Goal: Information Seeking & Learning: Learn about a topic

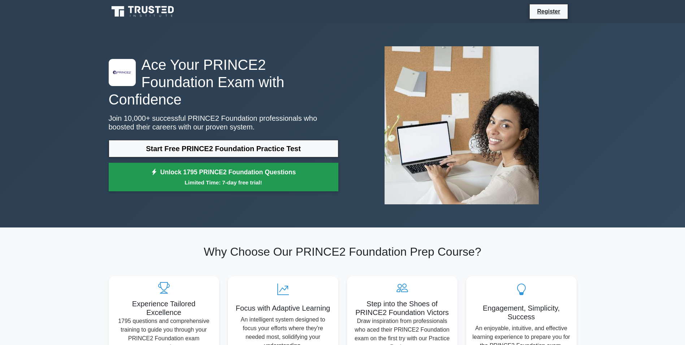
click at [237, 178] on small "Limited Time: 7-day free trial!" at bounding box center [224, 182] width 212 height 8
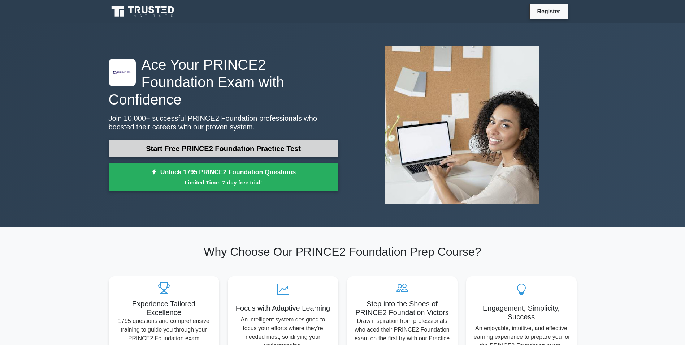
click at [230, 143] on link "Start Free PRINCE2 Foundation Practice Test" at bounding box center [224, 148] width 230 height 17
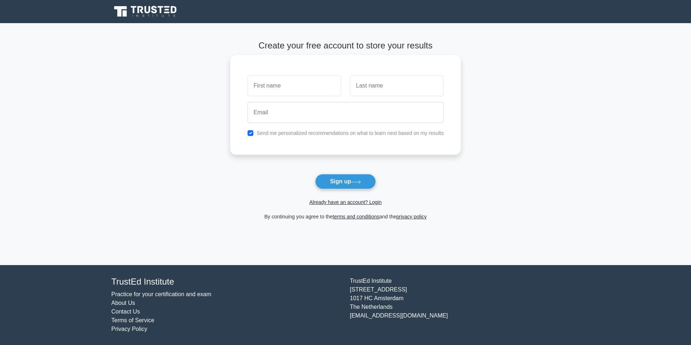
click at [304, 83] on input "text" at bounding box center [295, 85] width 94 height 21
type input "lenka"
type input "mansour"
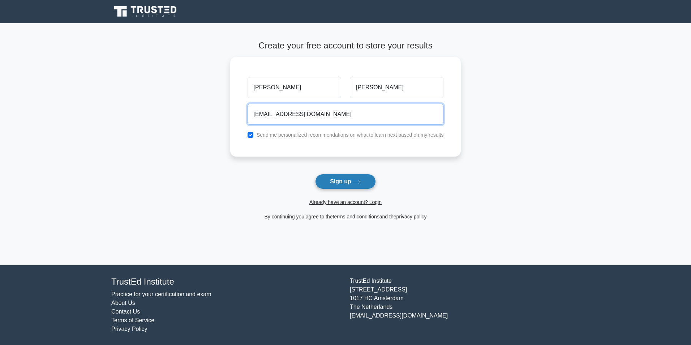
type input "lenkamansour@hotmail.com"
click at [334, 180] on button "Sign up" at bounding box center [345, 181] width 61 height 15
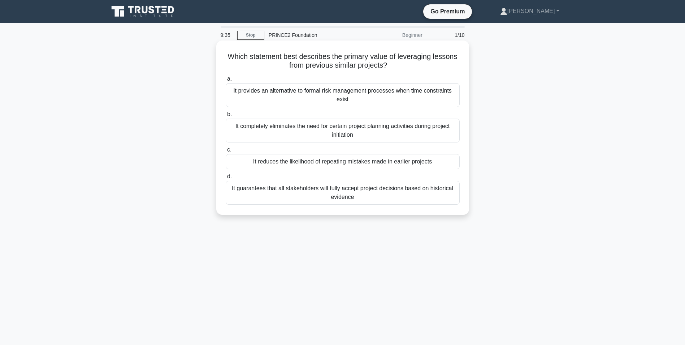
click at [388, 163] on div "It reduces the likelihood of repeating mistakes made in earlier projects" at bounding box center [343, 161] width 234 height 15
click at [226, 152] on input "c. It reduces the likelihood of repeating mistakes made in earlier projects" at bounding box center [226, 149] width 0 height 5
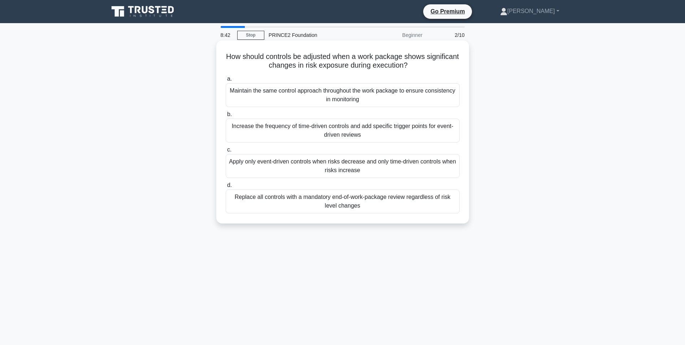
click at [283, 133] on div "Increase the frequency of time-driven controls and add specific trigger points …" at bounding box center [343, 131] width 234 height 24
click at [226, 117] on input "b. Increase the frequency of time-driven controls and add specific trigger poin…" at bounding box center [226, 114] width 0 height 5
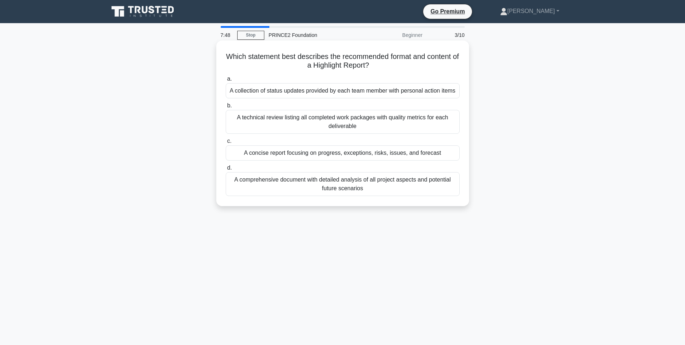
click at [397, 154] on div "A concise report focusing on progress, exceptions, risks, issues, and forecast" at bounding box center [343, 152] width 234 height 15
click at [226, 143] on input "c. A concise report focusing on progress, exceptions, risks, issues, and foreca…" at bounding box center [226, 141] width 0 height 5
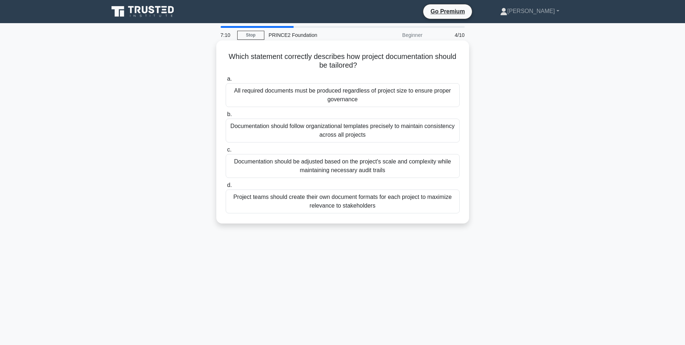
click at [387, 161] on div "Documentation should be adjusted based on the project's scale and complexity wh…" at bounding box center [343, 166] width 234 height 24
click at [226, 152] on input "c. Documentation should be adjusted based on the project's scale and complexity…" at bounding box center [226, 149] width 0 height 5
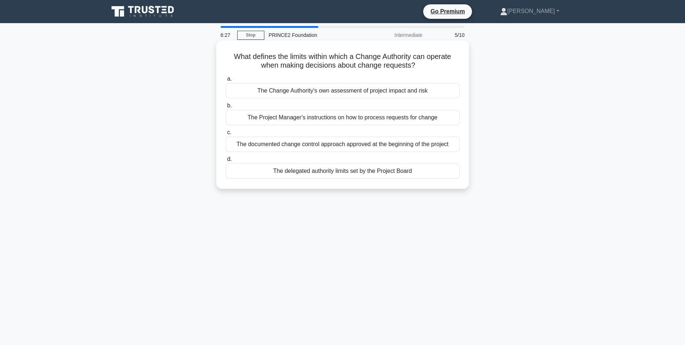
click at [375, 90] on div "The Change Authority's own assessment of project impact and risk" at bounding box center [343, 90] width 234 height 15
click at [226, 81] on input "a. The Change Authority's own assessment of project impact and risk" at bounding box center [226, 79] width 0 height 5
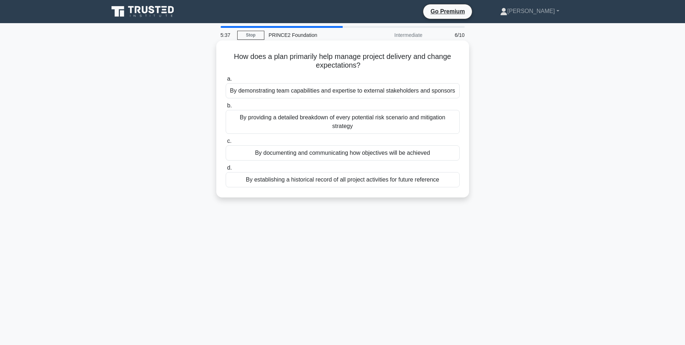
click at [376, 152] on div "By documenting and communicating how objectives will be achieved" at bounding box center [343, 152] width 234 height 15
click at [226, 143] on input "c. By documenting and communicating how objectives will be achieved" at bounding box center [226, 141] width 0 height 5
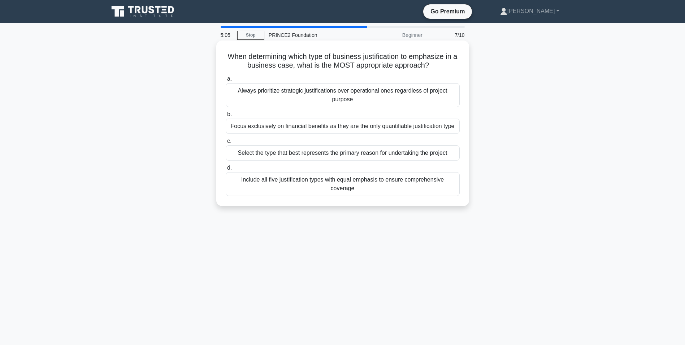
click at [375, 181] on div "Include all five justification types with equal emphasis to ensure comprehensiv…" at bounding box center [343, 184] width 234 height 24
click at [226, 170] on input "d. Include all five justification types with equal emphasis to ensure comprehen…" at bounding box center [226, 167] width 0 height 5
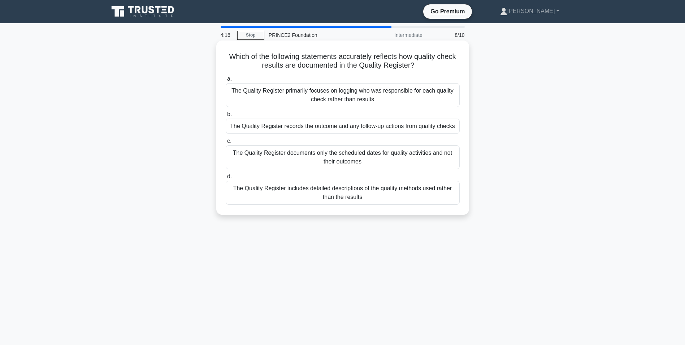
click at [396, 127] on div "The Quality Register records the outcome and any follow-up actions from quality…" at bounding box center [343, 126] width 234 height 15
click at [226, 117] on input "b. The Quality Register records the outcome and any follow-up actions from qual…" at bounding box center [226, 114] width 0 height 5
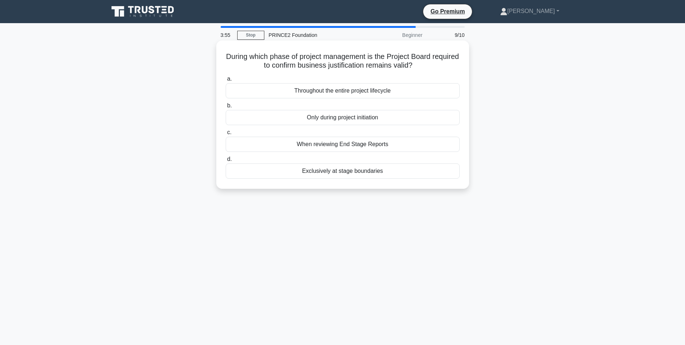
click at [362, 91] on div "Throughout the entire project lifecycle" at bounding box center [343, 90] width 234 height 15
click at [226, 81] on input "a. Throughout the entire project lifecycle" at bounding box center [226, 79] width 0 height 5
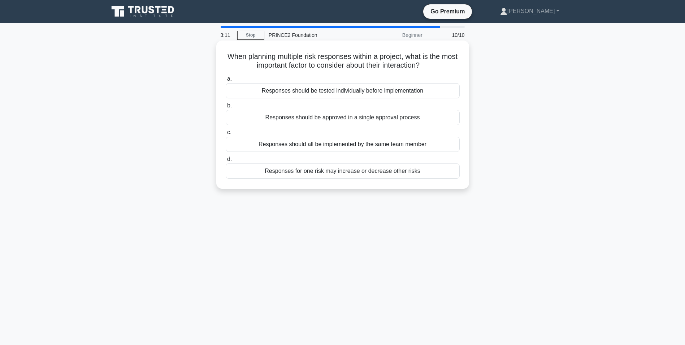
click at [373, 173] on div "Responses for one risk may increase or decrease other risks" at bounding box center [343, 170] width 234 height 15
click at [226, 162] on input "d. Responses for one risk may increase or decrease other risks" at bounding box center [226, 159] width 0 height 5
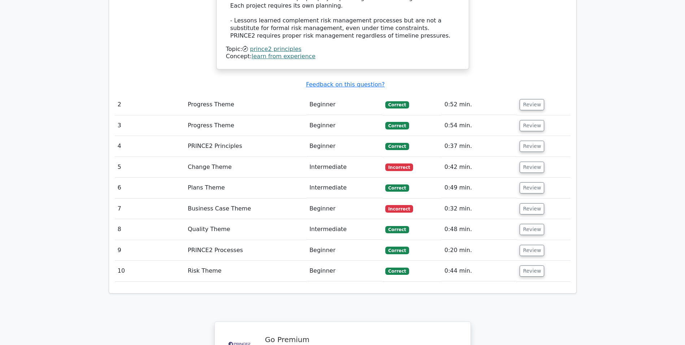
scroll to position [976, 0]
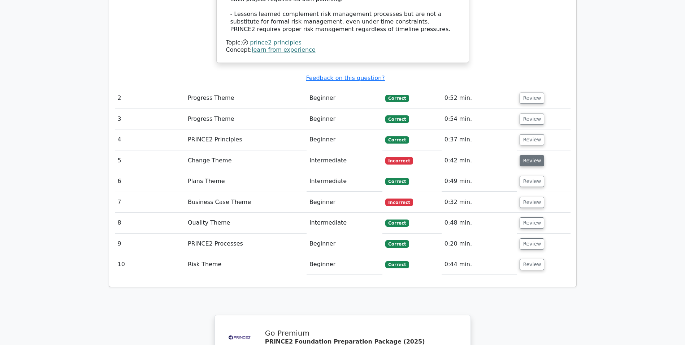
click at [525, 155] on button "Review" at bounding box center [532, 160] width 25 height 11
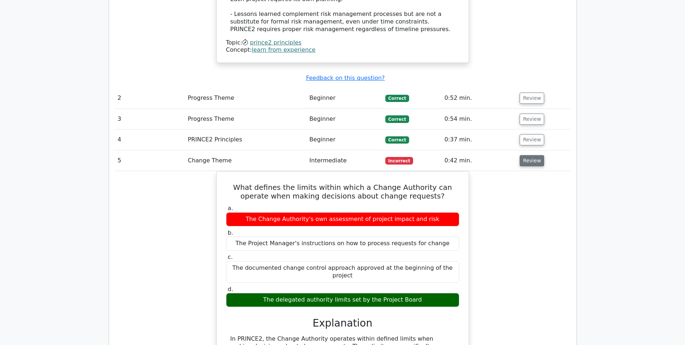
click at [528, 155] on button "Review" at bounding box center [532, 160] width 25 height 11
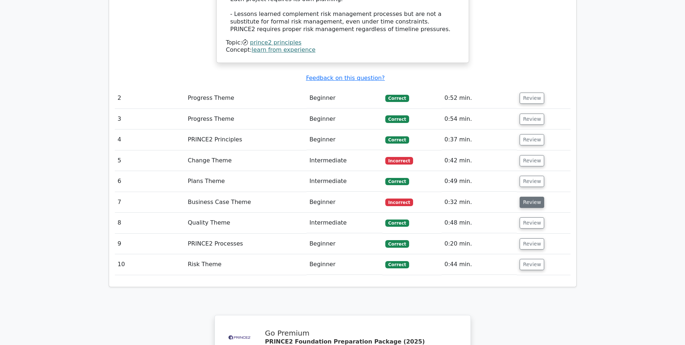
click at [526, 197] on button "Review" at bounding box center [532, 202] width 25 height 11
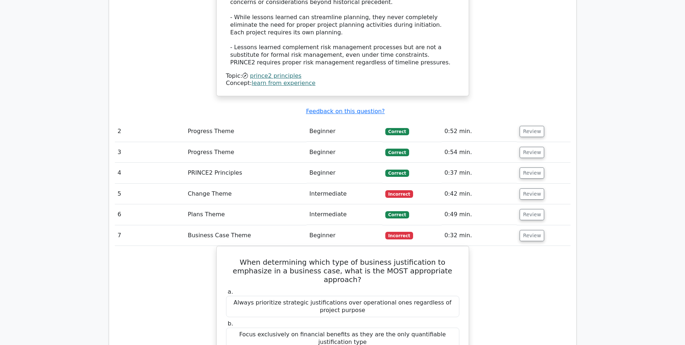
scroll to position [939, 0]
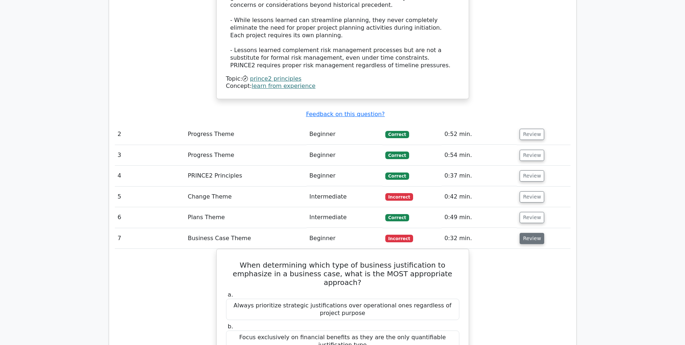
click at [530, 233] on button "Review" at bounding box center [532, 238] width 25 height 11
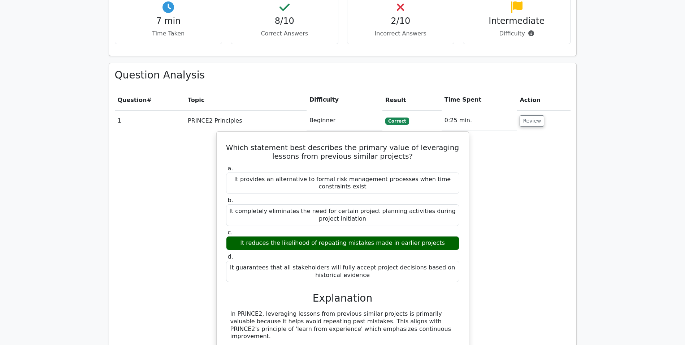
scroll to position [434, 0]
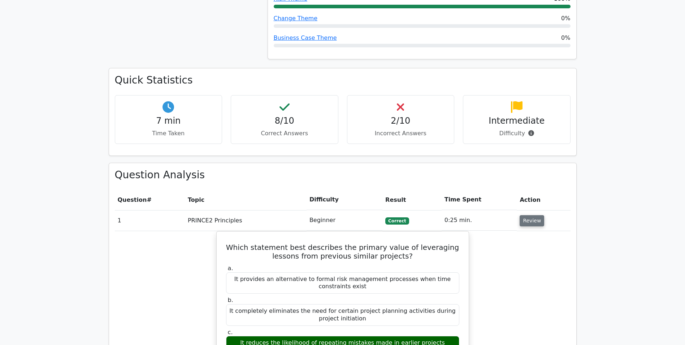
click at [529, 215] on button "Review" at bounding box center [532, 220] width 25 height 11
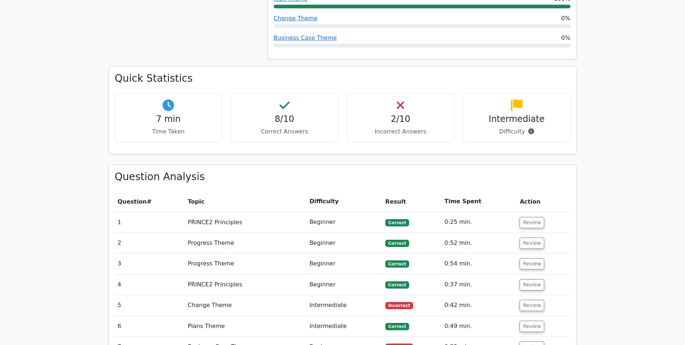
click at [517, 114] on h4 "Intermediate" at bounding box center [516, 119] width 95 height 10
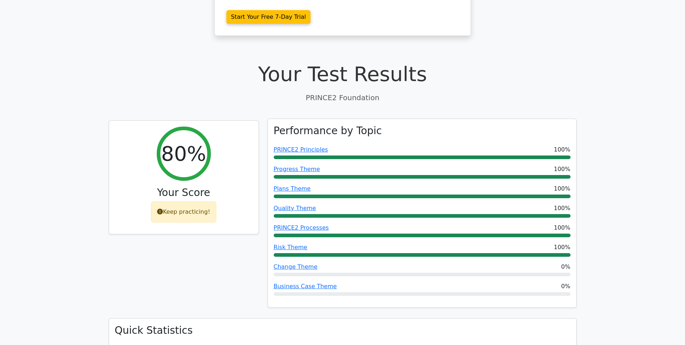
scroll to position [181, 0]
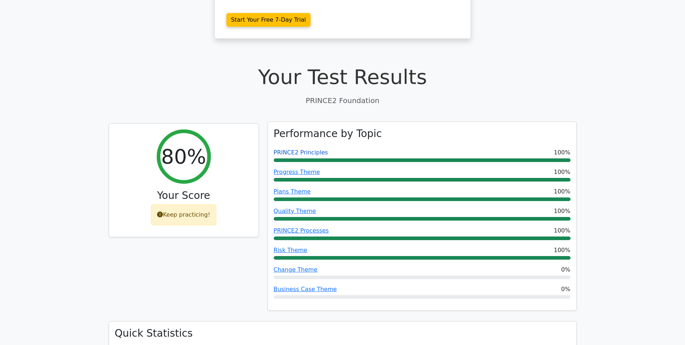
click at [311, 149] on link "PRINCE2 Principles" at bounding box center [301, 152] width 55 height 7
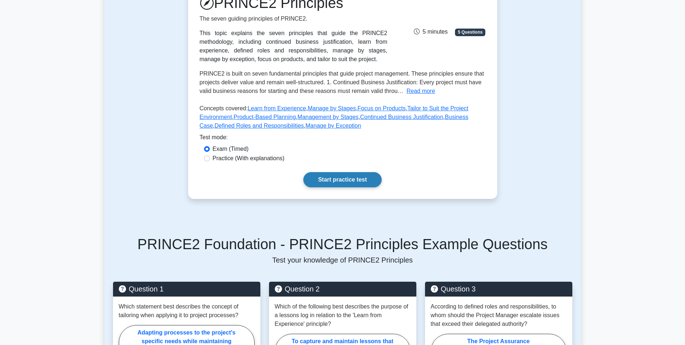
scroll to position [108, 0]
click at [336, 178] on link "Start practice test" at bounding box center [343, 179] width 78 height 15
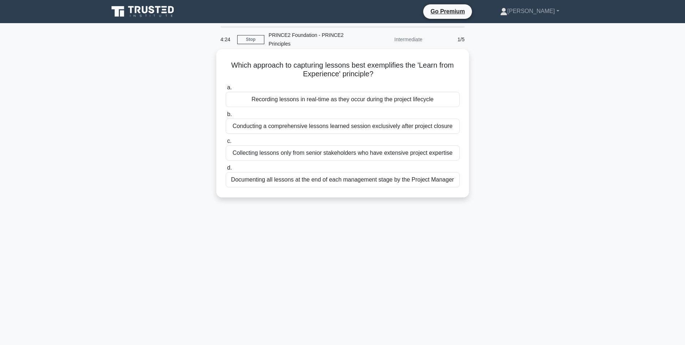
click at [332, 102] on div "Recording lessons in real-time as they occur during the project lifecycle" at bounding box center [343, 99] width 234 height 15
click at [226, 90] on input "a. Recording lessons in real-time as they occur during the project lifecycle" at bounding box center [226, 87] width 0 height 5
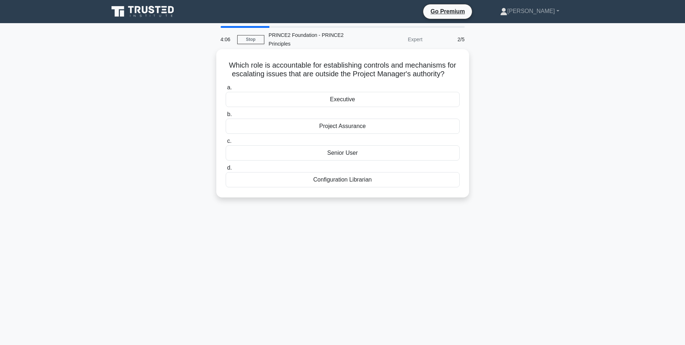
click at [357, 126] on div "Project Assurance" at bounding box center [343, 126] width 234 height 15
click at [226, 117] on input "b. Project Assurance" at bounding box center [226, 114] width 0 height 5
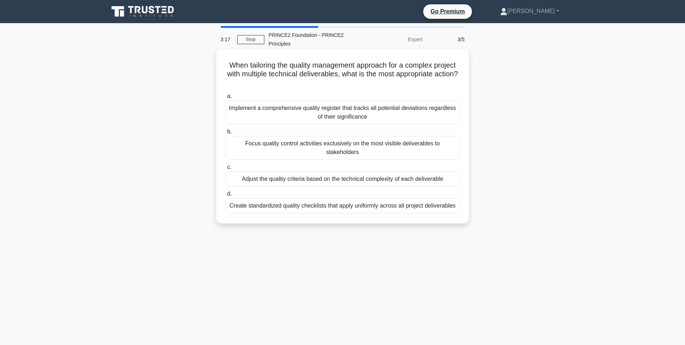
click at [347, 115] on div "Implement a comprehensive quality register that tracks all potential deviations…" at bounding box center [343, 112] width 234 height 24
click at [226, 99] on input "a. Implement a comprehensive quality register that tracks all potential deviati…" at bounding box center [226, 96] width 0 height 5
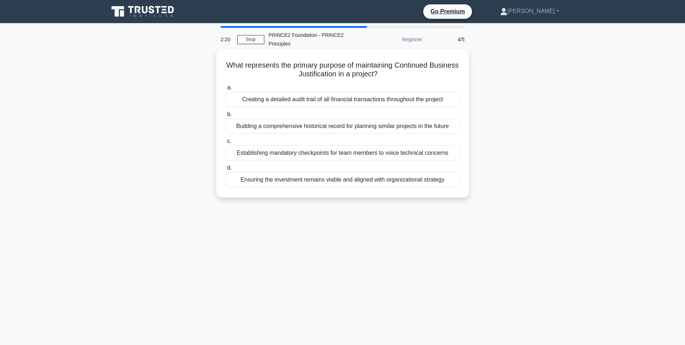
click at [336, 183] on div "Ensuring the investment remains viable and aligned with organizational strategy" at bounding box center [343, 179] width 234 height 15
click at [226, 170] on input "d. Ensuring the investment remains viable and aligned with organizational strat…" at bounding box center [226, 167] width 0 height 5
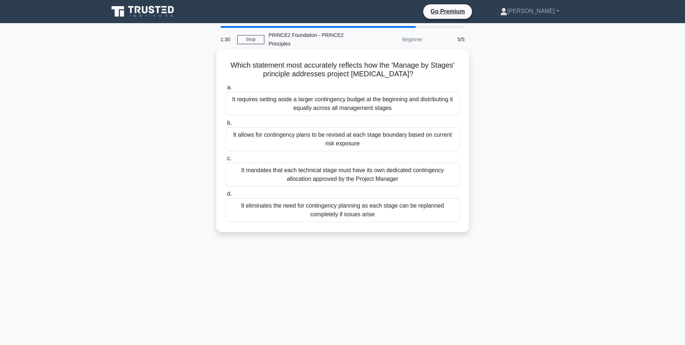
click at [367, 140] on div "It allows for contingency plans to be revised at each stage boundary based on c…" at bounding box center [343, 139] width 234 height 24
click at [226, 125] on input "b. It allows for contingency plans to be revised at each stage boundary based o…" at bounding box center [226, 123] width 0 height 5
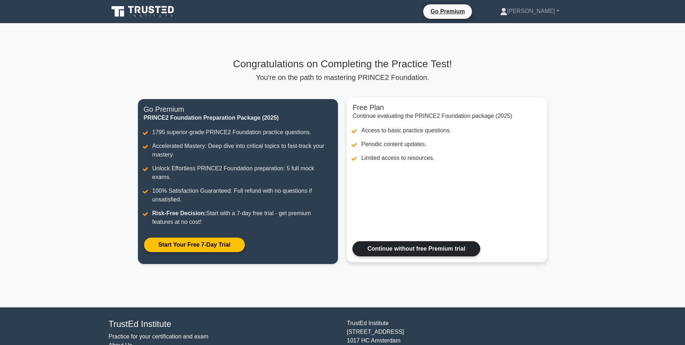
click at [430, 245] on link "Continue without free Premium trial" at bounding box center [417, 248] width 128 height 15
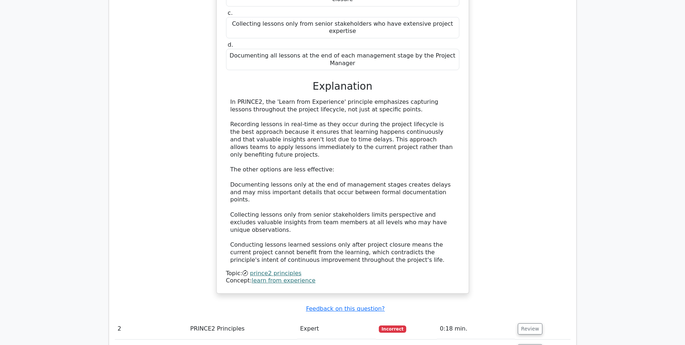
scroll to position [723, 0]
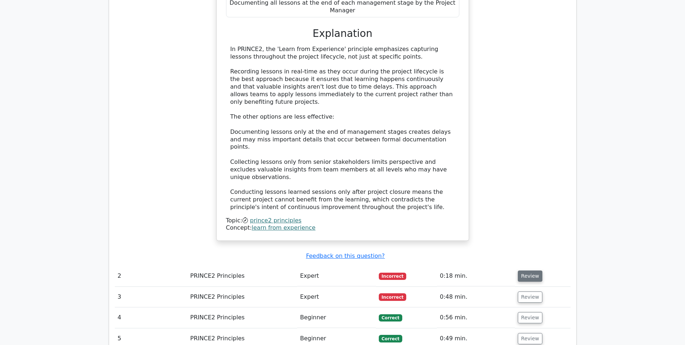
click at [528, 270] on button "Review" at bounding box center [530, 275] width 25 height 11
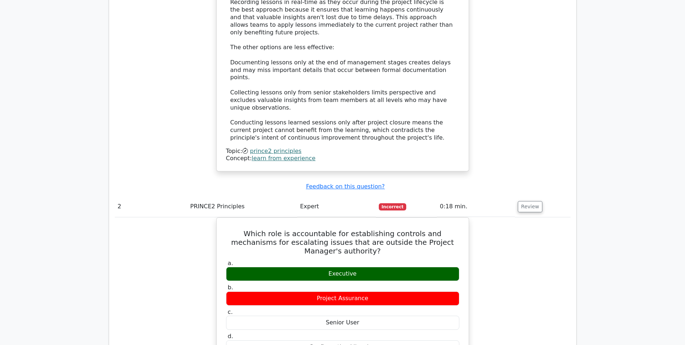
scroll to position [795, 0]
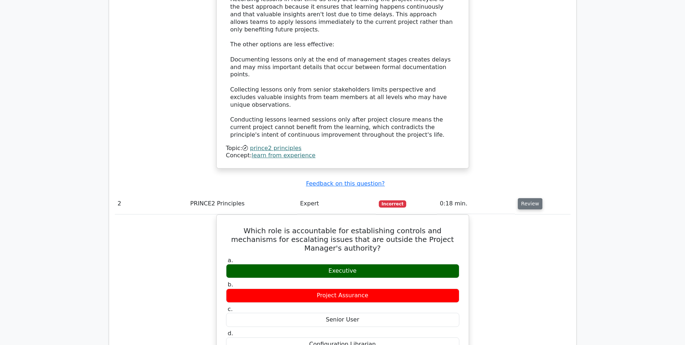
click at [527, 198] on button "Review" at bounding box center [530, 203] width 25 height 11
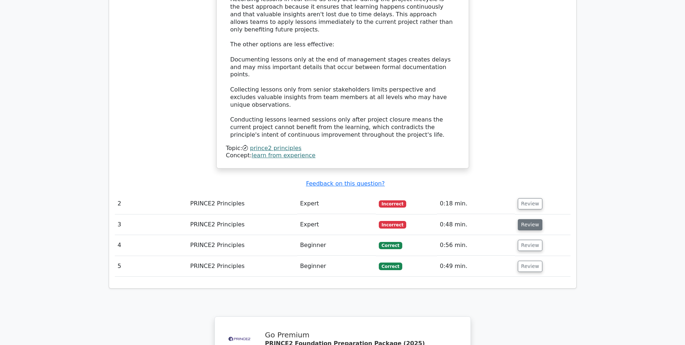
click at [526, 219] on button "Review" at bounding box center [530, 224] width 25 height 11
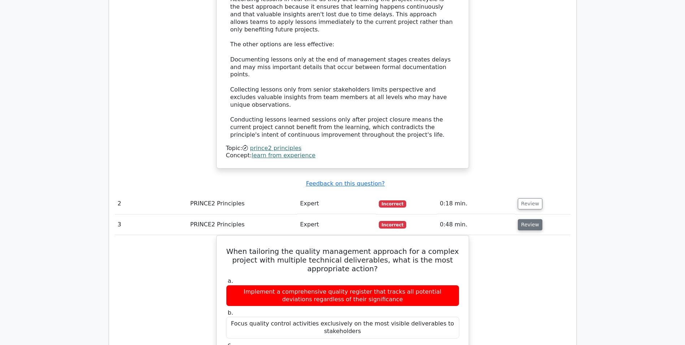
click at [525, 219] on button "Review" at bounding box center [530, 224] width 25 height 11
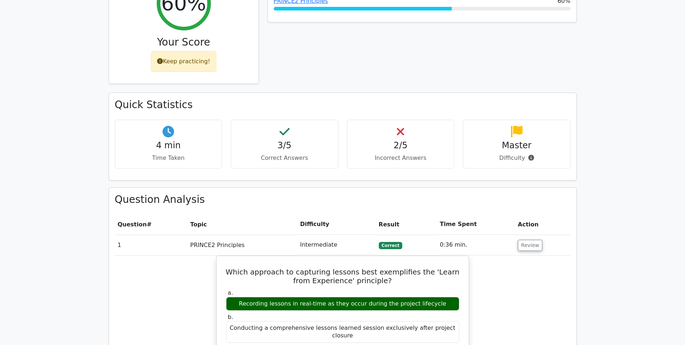
scroll to position [325, 0]
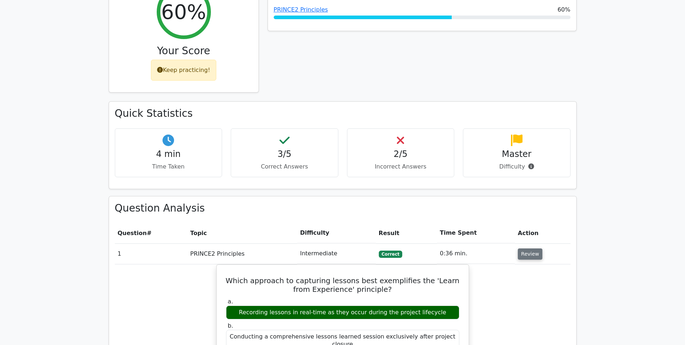
click at [521, 248] on button "Review" at bounding box center [530, 253] width 25 height 11
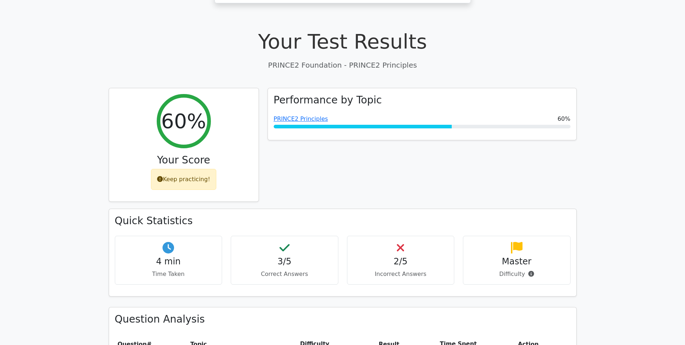
scroll to position [217, 0]
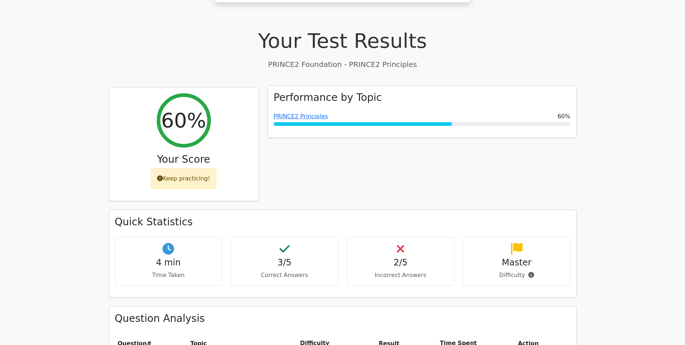
click at [319, 91] on h3 "Performance by Topic" at bounding box center [328, 97] width 108 height 12
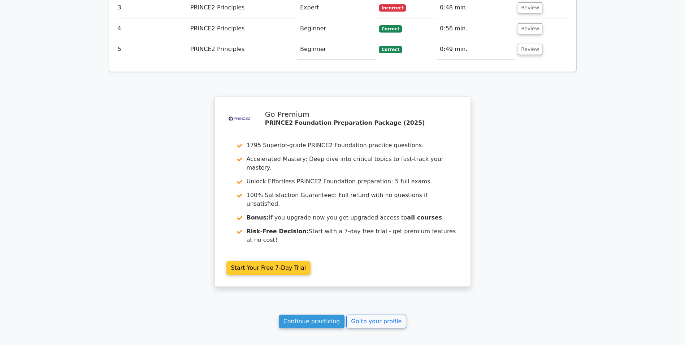
scroll to position [649, 0]
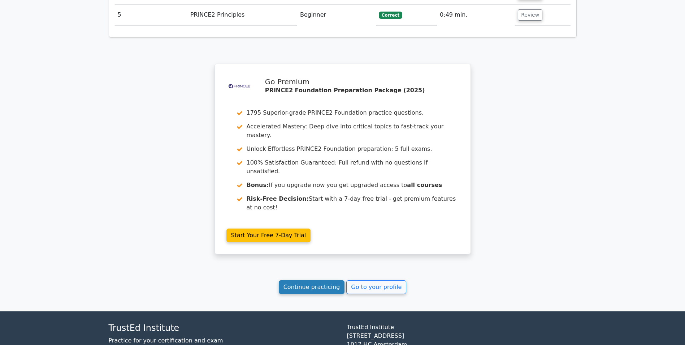
click at [319, 280] on link "Continue practicing" at bounding box center [312, 287] width 66 height 14
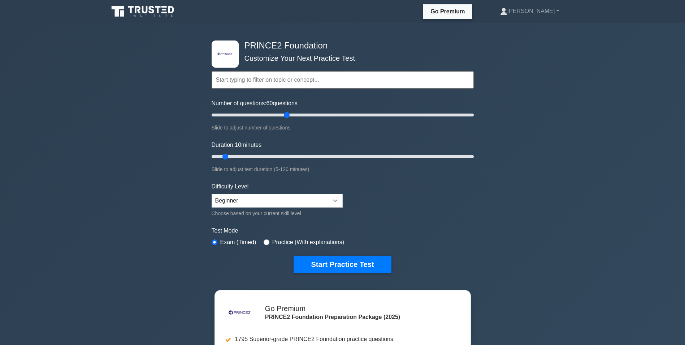
drag, startPoint x: 222, startPoint y: 115, endPoint x: 288, endPoint y: 134, distance: 69.4
type input "60"
click at [288, 119] on input "Number of questions: 60 questions" at bounding box center [343, 115] width 262 height 9
drag, startPoint x: 225, startPoint y: 155, endPoint x: 339, endPoint y: 158, distance: 114.2
type input "60"
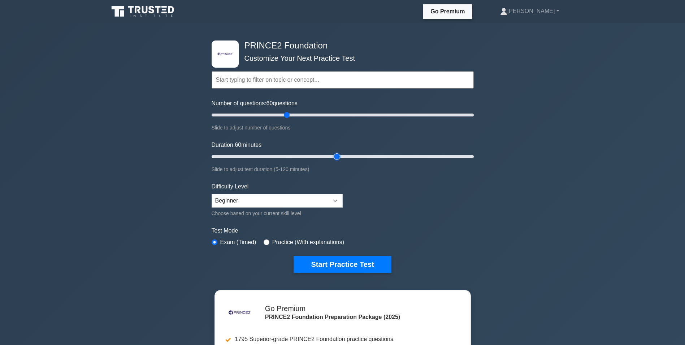
click at [339, 158] on input "Duration: 60 minutes" at bounding box center [343, 156] width 262 height 9
click at [337, 200] on select "Beginner Intermediate Expert" at bounding box center [277, 201] width 131 height 14
select select "intermediate"
click at [212, 194] on select "Beginner Intermediate Expert" at bounding box center [277, 201] width 131 height 14
click at [357, 264] on button "Start Practice Test" at bounding box center [343, 264] width 98 height 17
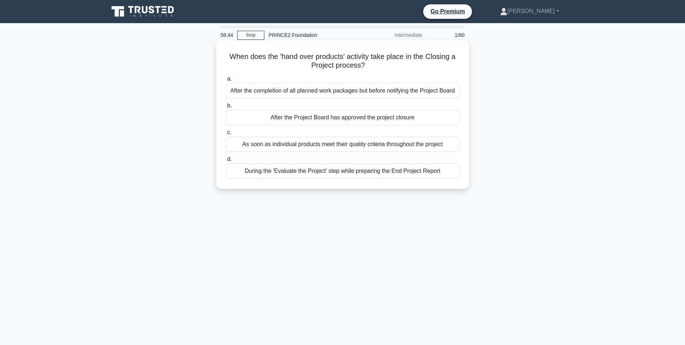
click at [390, 120] on div "After the Project Board has approved the project closure" at bounding box center [343, 117] width 234 height 15
click at [226, 108] on input "b. After the Project Board has approved the project closure" at bounding box center [226, 105] width 0 height 5
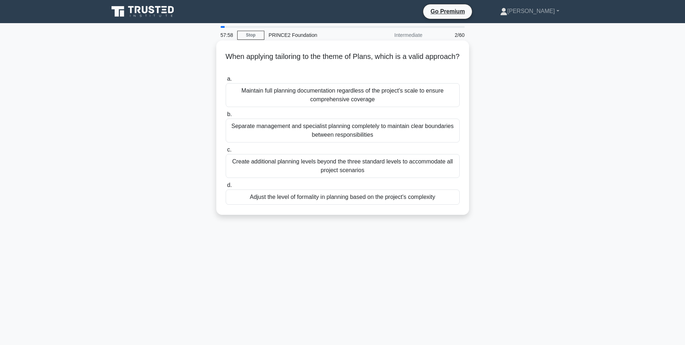
click at [400, 198] on div "Adjust the level of formality in planning based on the project's complexity" at bounding box center [343, 196] width 234 height 15
click at [226, 188] on input "d. Adjust the level of formality in planning based on the project's complexity" at bounding box center [226, 185] width 0 height 5
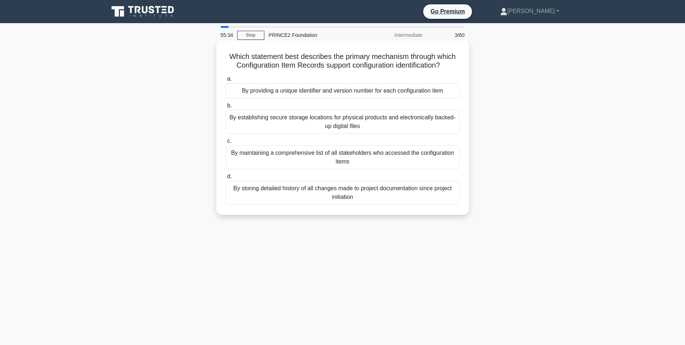
click at [443, 194] on div "By storing detailed history of all changes made to project documentation since …" at bounding box center [343, 193] width 234 height 24
click at [226, 179] on input "d. By storing detailed history of all changes made to project documentation sin…" at bounding box center [226, 176] width 0 height 5
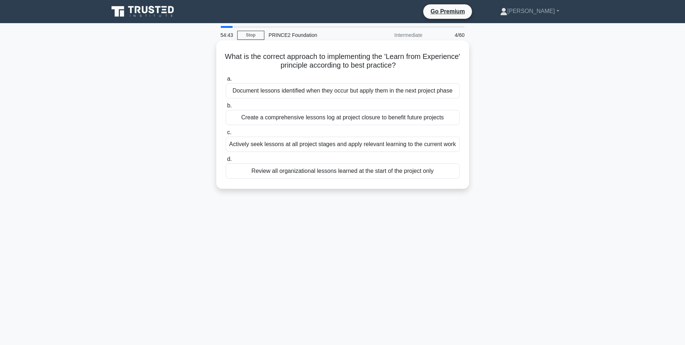
click at [431, 145] on div "Actively seek lessons at all project stages and apply relevant learning to the …" at bounding box center [343, 144] width 234 height 15
click at [226, 135] on input "c. Actively seek lessons at all project stages and apply relevant learning to t…" at bounding box center [226, 132] width 0 height 5
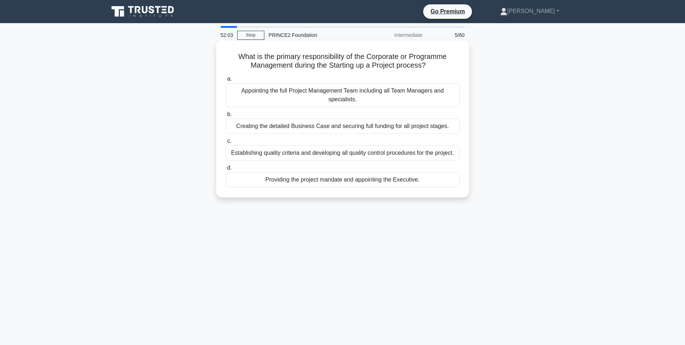
click at [392, 98] on div "Appointing the full Project Management Team including all Team Managers and spe…" at bounding box center [343, 95] width 234 height 24
click at [226, 81] on input "a. Appointing the full Project Management Team including all Team Managers and …" at bounding box center [226, 79] width 0 height 5
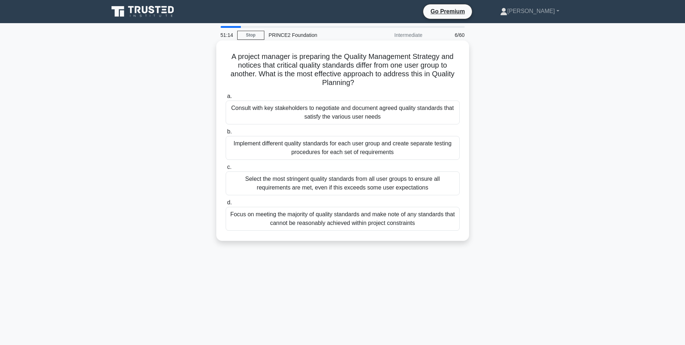
click at [425, 114] on div "Consult with key stakeholders to negotiate and document agreed quality standard…" at bounding box center [343, 112] width 234 height 24
click at [226, 99] on input "a. Consult with key stakeholders to negotiate and document agreed quality stand…" at bounding box center [226, 96] width 0 height 5
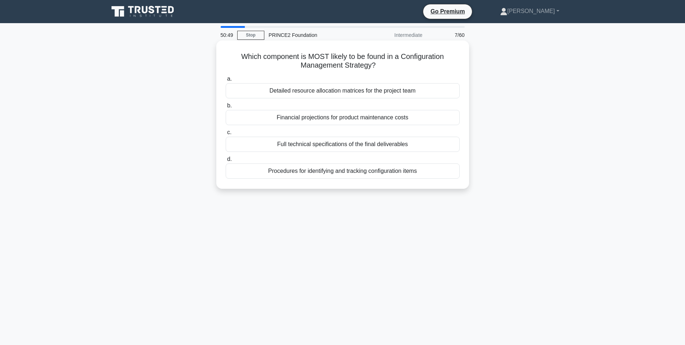
click at [375, 173] on div "Procedures for identifying and tracking configuration items" at bounding box center [343, 170] width 234 height 15
click at [226, 162] on input "d. Procedures for identifying and tracking configuration items" at bounding box center [226, 159] width 0 height 5
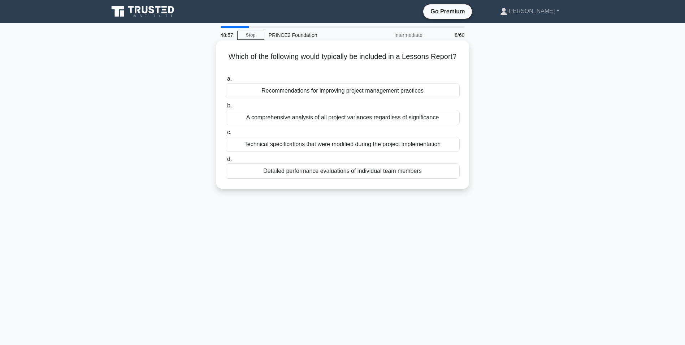
click at [360, 92] on div "Recommendations for improving project management practices" at bounding box center [343, 90] width 234 height 15
click at [226, 81] on input "a. Recommendations for improving project management practices" at bounding box center [226, 79] width 0 height 5
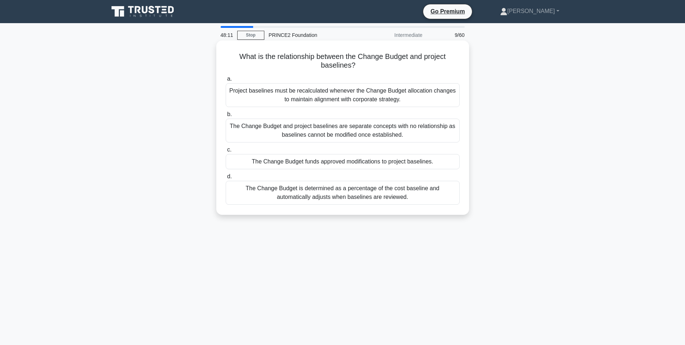
click at [435, 162] on div "The Change Budget funds approved modifications to project baselines." at bounding box center [343, 161] width 234 height 15
click at [226, 152] on input "c. The Change Budget funds approved modifications to project baselines." at bounding box center [226, 149] width 0 height 5
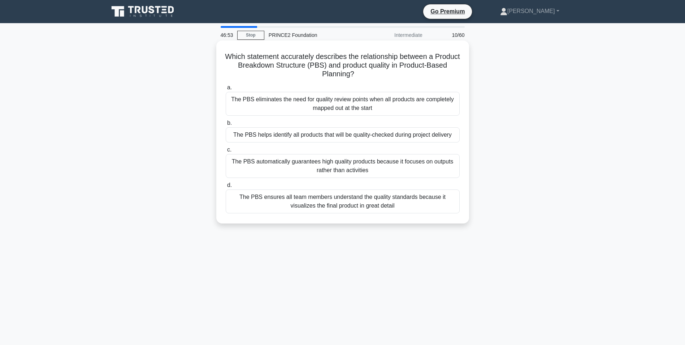
click at [395, 138] on div "The PBS helps identify all products that will be quality-checked during project…" at bounding box center [343, 134] width 234 height 15
click at [226, 125] on input "b. The PBS helps identify all products that will be quality-checked during proj…" at bounding box center [226, 123] width 0 height 5
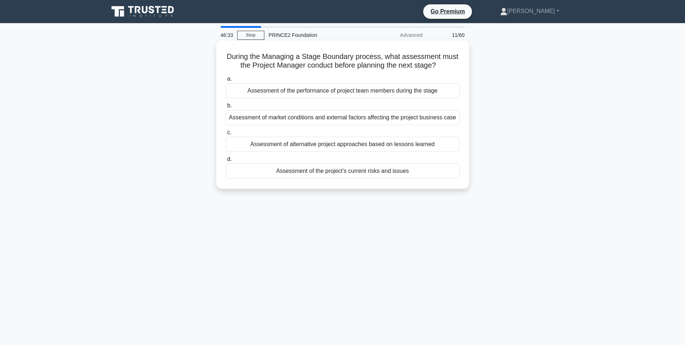
click at [379, 174] on div "Assessment of the project's current risks and issues" at bounding box center [343, 170] width 234 height 15
click at [226, 162] on input "d. Assessment of the project's current risks and issues" at bounding box center [226, 159] width 0 height 5
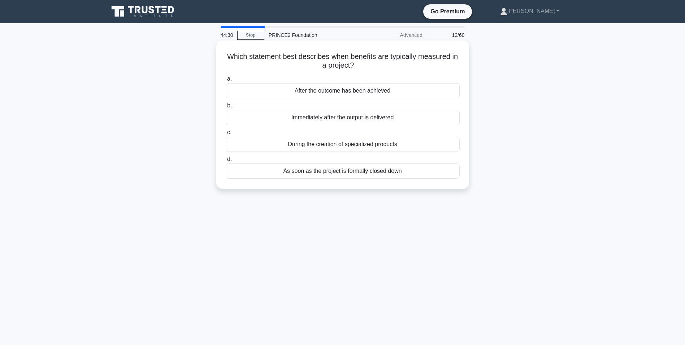
click at [350, 96] on div "After the outcome has been achieved" at bounding box center [343, 90] width 234 height 15
click at [226, 81] on input "a. After the outcome has been achieved" at bounding box center [226, 79] width 0 height 5
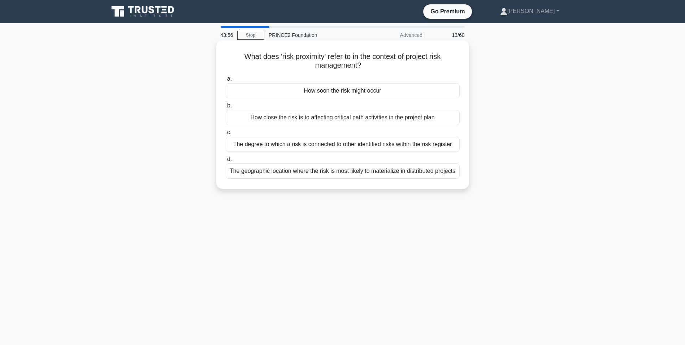
click at [341, 93] on div "How soon the risk might occur" at bounding box center [343, 90] width 234 height 15
click at [226, 81] on input "a. How soon the risk might occur" at bounding box center [226, 79] width 0 height 5
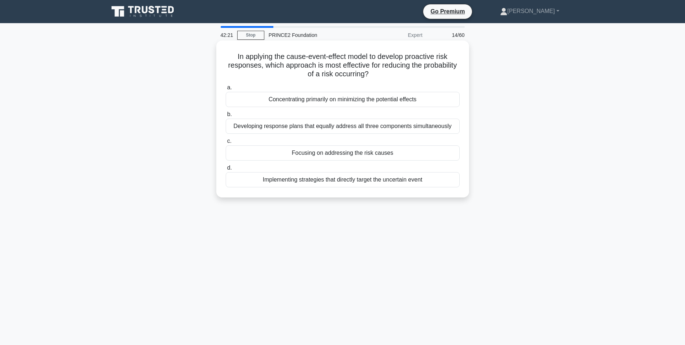
click at [317, 180] on div "Implementing strategies that directly target the uncertain event" at bounding box center [343, 179] width 234 height 15
click at [226, 170] on input "d. Implementing strategies that directly target the uncertain event" at bounding box center [226, 167] width 0 height 5
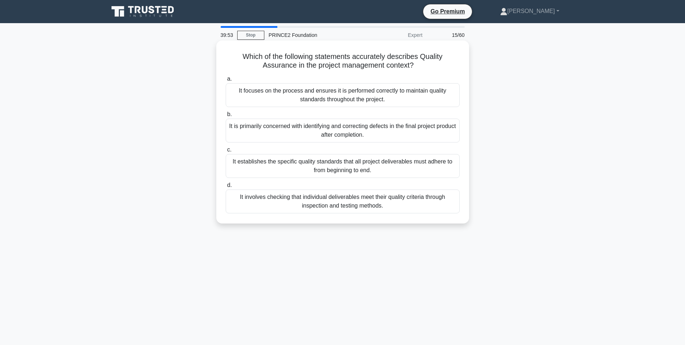
click at [400, 97] on div "It focuses on the process and ensures it is performed correctly to maintain qua…" at bounding box center [343, 95] width 234 height 24
click at [226, 81] on input "a. It focuses on the process and ensures it is performed correctly to maintain …" at bounding box center [226, 79] width 0 height 5
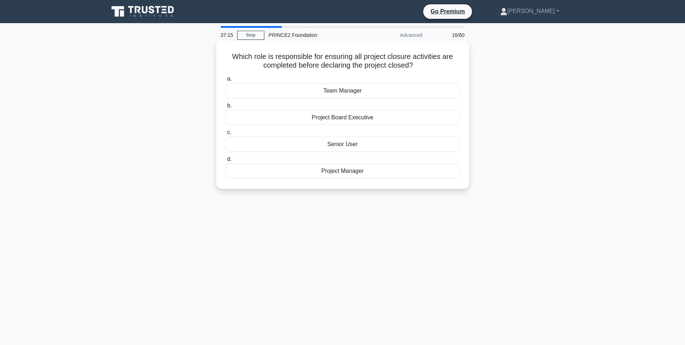
click at [356, 92] on div "Team Manager" at bounding box center [343, 90] width 234 height 15
click at [226, 81] on input "a. Team Manager" at bounding box center [226, 79] width 0 height 5
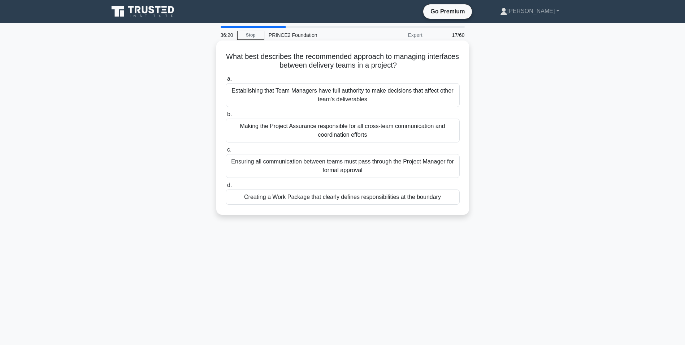
click at [416, 199] on div "Creating a Work Package that clearly defines responsibilities at the boundary" at bounding box center [343, 196] width 234 height 15
click at [226, 188] on input "d. Creating a Work Package that clearly defines responsibilities at the boundary" at bounding box center [226, 185] width 0 height 5
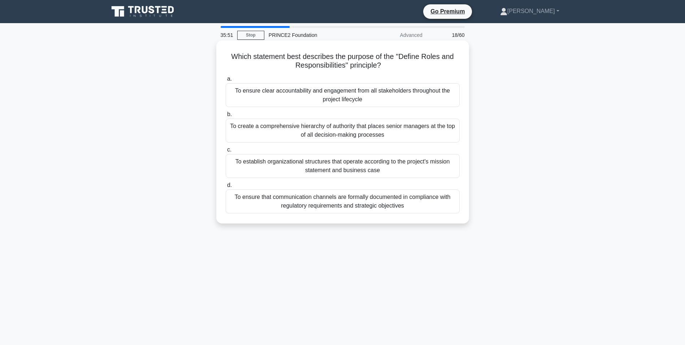
click at [360, 97] on div "To ensure clear accountability and engagement from all stakeholders throughout …" at bounding box center [343, 95] width 234 height 24
click at [226, 81] on input "a. To ensure clear accountability and engagement from all stakeholders througho…" at bounding box center [226, 79] width 0 height 5
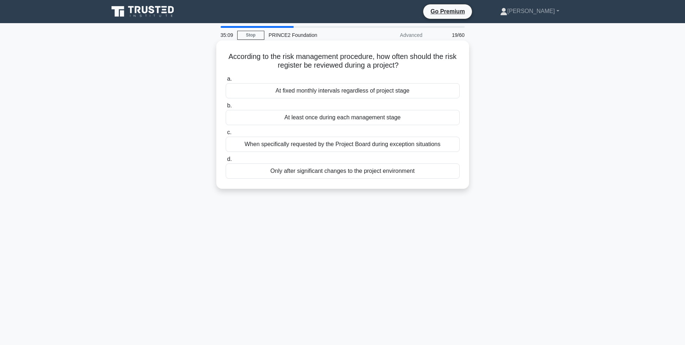
click at [388, 172] on div "Only after significant changes to the project environment" at bounding box center [343, 170] width 234 height 15
click at [226, 162] on input "d. Only after significant changes to the project environment" at bounding box center [226, 159] width 0 height 5
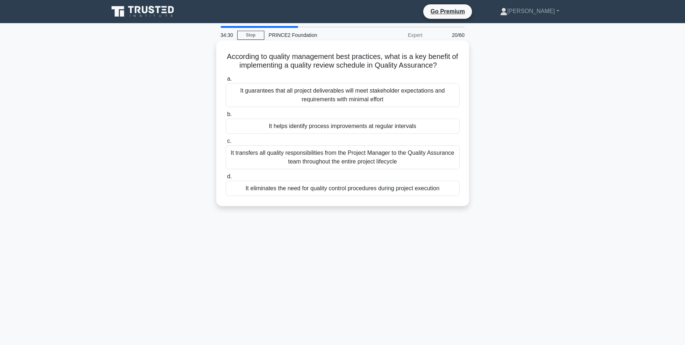
click at [389, 127] on div "It helps identify process improvements at regular intervals" at bounding box center [343, 126] width 234 height 15
click at [226, 117] on input "b. It helps identify process improvements at regular intervals" at bounding box center [226, 114] width 0 height 5
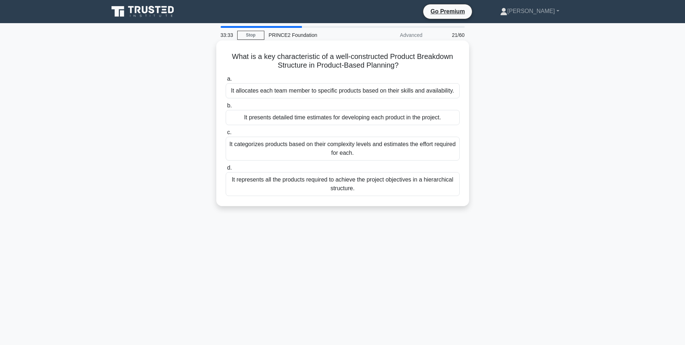
click at [354, 185] on div "It represents all the products required to achieve the project objectives in a …" at bounding box center [343, 184] width 234 height 24
click at [226, 170] on input "d. It represents all the products required to achieve the project objectives in…" at bounding box center [226, 167] width 0 height 5
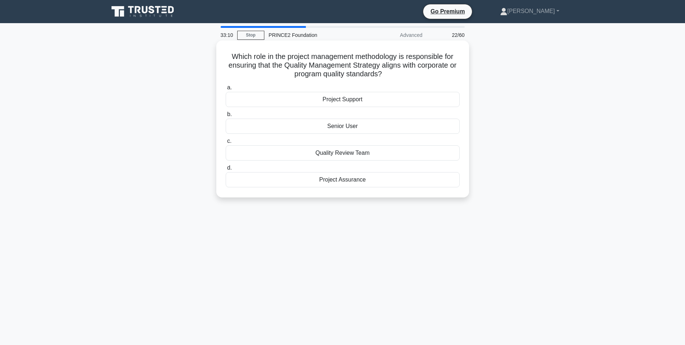
click at [349, 181] on div "Project Assurance" at bounding box center [343, 179] width 234 height 15
click at [226, 170] on input "d. Project Assurance" at bounding box center [226, 167] width 0 height 5
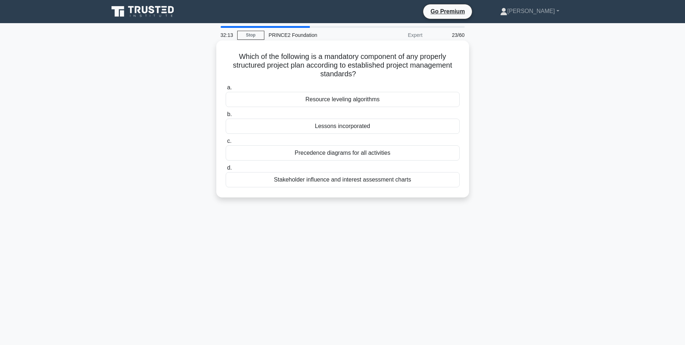
click at [382, 154] on div "Precedence diagrams for all activities" at bounding box center [343, 152] width 234 height 15
click at [226, 143] on input "c. Precedence diagrams for all activities" at bounding box center [226, 141] width 0 height 5
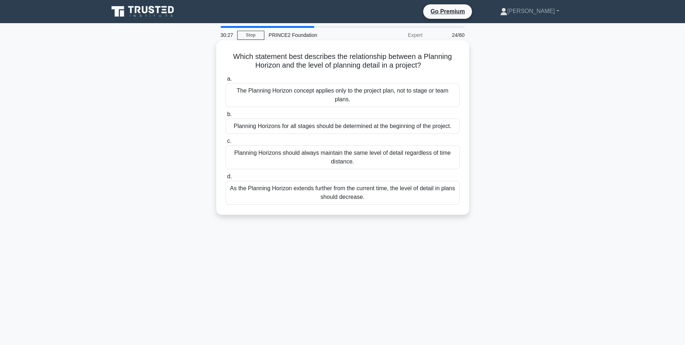
click at [353, 127] on div "Planning Horizons for all stages should be determined at the beginning of the p…" at bounding box center [343, 126] width 234 height 15
click at [226, 117] on input "b. Planning Horizons for all stages should be determined at the beginning of th…" at bounding box center [226, 114] width 0 height 5
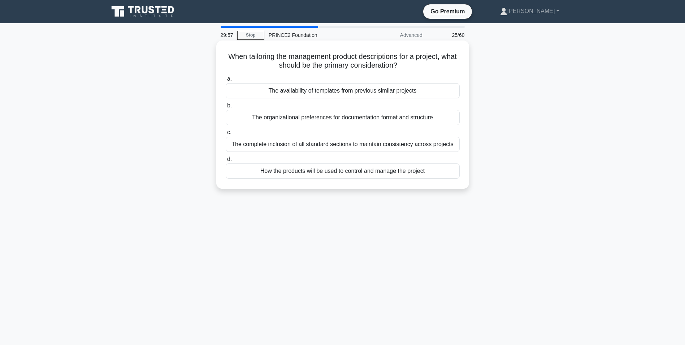
click at [403, 172] on div "How the products will be used to control and manage the project" at bounding box center [343, 170] width 234 height 15
click at [226, 162] on input "d. How the products will be used to control and manage the project" at bounding box center [226, 159] width 0 height 5
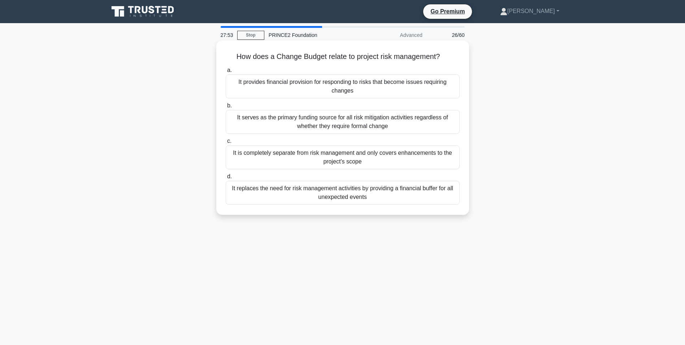
click at [379, 194] on div "It replaces the need for risk management activities by providing a financial bu…" at bounding box center [343, 193] width 234 height 24
click at [226, 179] on input "d. It replaces the need for risk management activities by providing a financial…" at bounding box center [226, 176] width 0 height 5
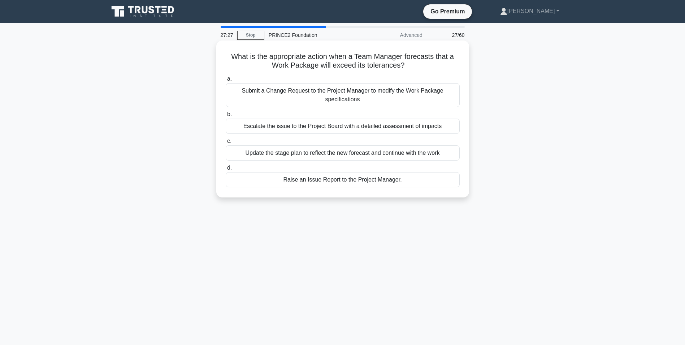
click at [341, 180] on div "Raise an Issue Report to the Project Manager." at bounding box center [343, 179] width 234 height 15
click at [226, 170] on input "d. Raise an Issue Report to the Project Manager." at bounding box center [226, 167] width 0 height 5
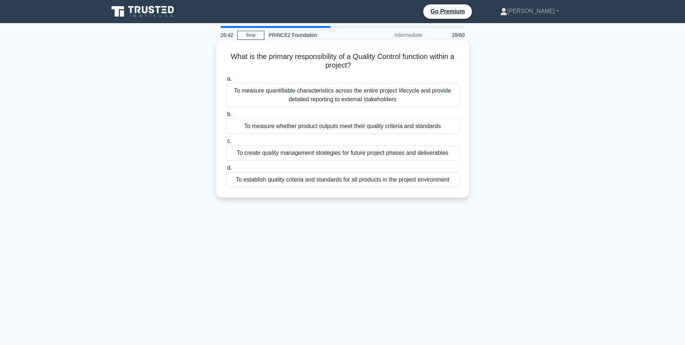
click at [382, 128] on div "To measure whether product outputs meet their quality criteria and standards" at bounding box center [343, 126] width 234 height 15
click at [226, 117] on input "b. To measure whether product outputs meet their quality criteria and standards" at bounding box center [226, 114] width 0 height 5
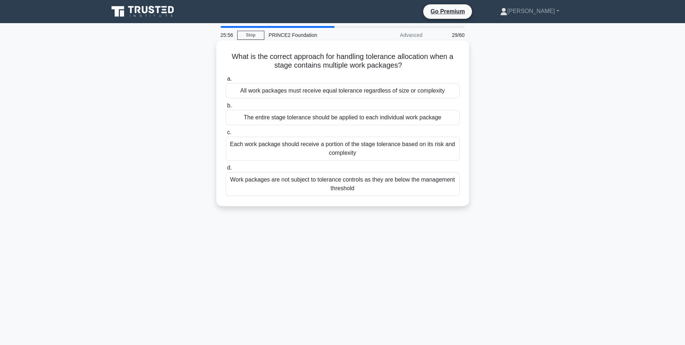
click at [311, 145] on div "Each work package should receive a portion of the stage tolerance based on its …" at bounding box center [343, 149] width 234 height 24
click at [226, 135] on input "c. Each work package should receive a portion of the stage tolerance based on i…" at bounding box center [226, 132] width 0 height 5
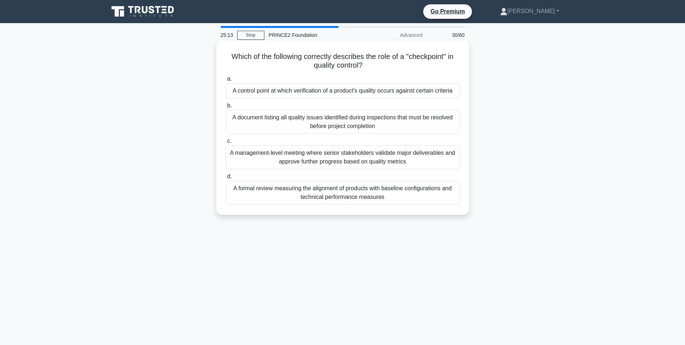
click at [386, 158] on div "A management-level meeting where senior stakeholders validate major deliverable…" at bounding box center [343, 157] width 234 height 24
click at [226, 143] on input "c. A management-level meeting where senior stakeholders validate major delivera…" at bounding box center [226, 141] width 0 height 5
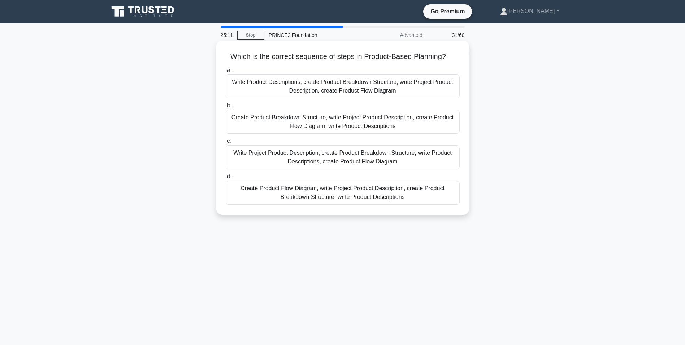
click at [323, 158] on div "Write Project Product Description, create Product Breakdown Structure, write Pr…" at bounding box center [343, 157] width 234 height 24
click at [226, 143] on input "c. Write Project Product Description, create Product Breakdown Structure, write…" at bounding box center [226, 141] width 0 height 5
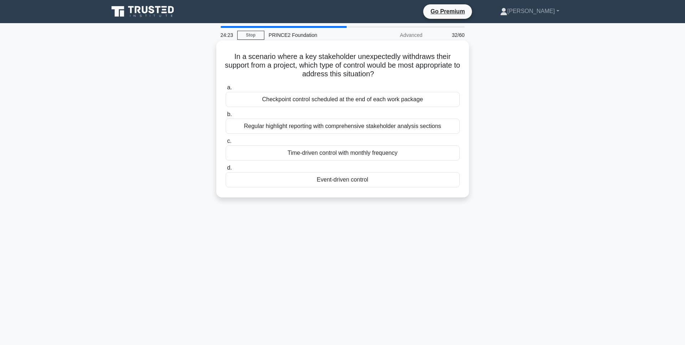
click at [379, 126] on div "Regular highlight reporting with comprehensive stakeholder analysis sections" at bounding box center [343, 126] width 234 height 15
click at [226, 117] on input "b. Regular highlight reporting with comprehensive stakeholder analysis sections" at bounding box center [226, 114] width 0 height 5
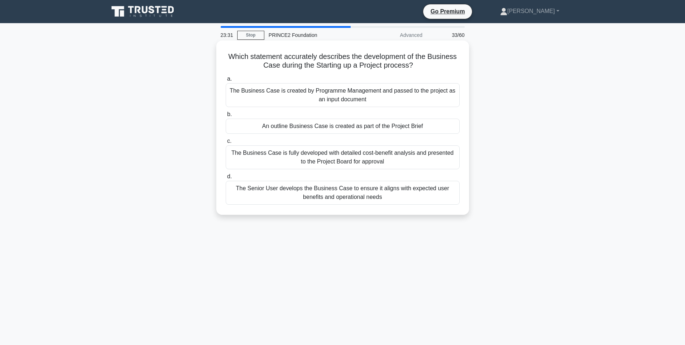
click at [370, 154] on div "The Business Case is fully developed with detailed cost-benefit analysis and pr…" at bounding box center [343, 157] width 234 height 24
click at [226, 143] on input "c. The Business Case is fully developed with detailed cost-benefit analysis and…" at bounding box center [226, 141] width 0 height 5
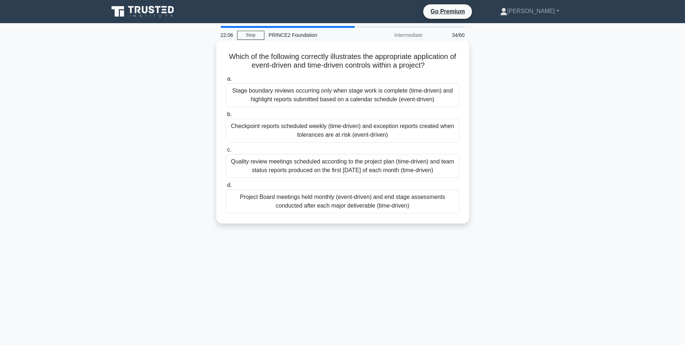
click at [388, 130] on div "Checkpoint reports scheduled weekly (time-driven) and exception reports created…" at bounding box center [343, 131] width 234 height 24
click at [226, 117] on input "b. Checkpoint reports scheduled weekly (time-driven) and exception reports crea…" at bounding box center [226, 114] width 0 height 5
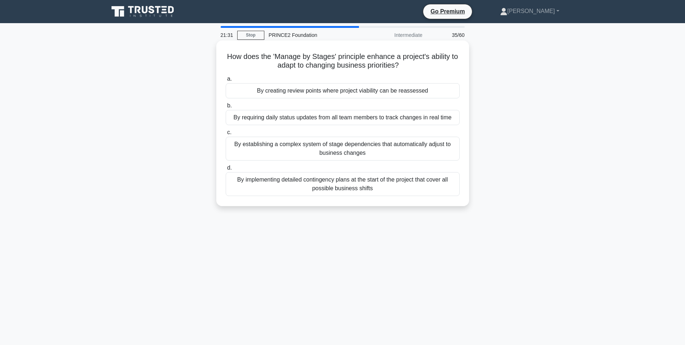
click at [315, 92] on div "By creating review points where project viability can be reassessed" at bounding box center [343, 90] width 234 height 15
click at [226, 81] on input "a. By creating review points where project viability can be reassessed" at bounding box center [226, 79] width 0 height 5
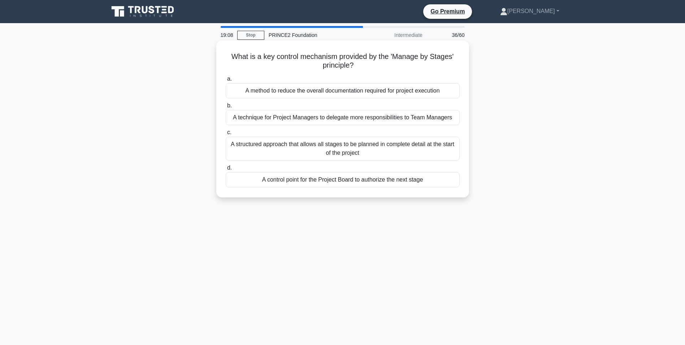
click at [390, 181] on div "A control point for the Project Board to authorize the next stage" at bounding box center [343, 179] width 234 height 15
click at [226, 170] on input "d. A control point for the Project Board to authorize the next stage" at bounding box center [226, 167] width 0 height 5
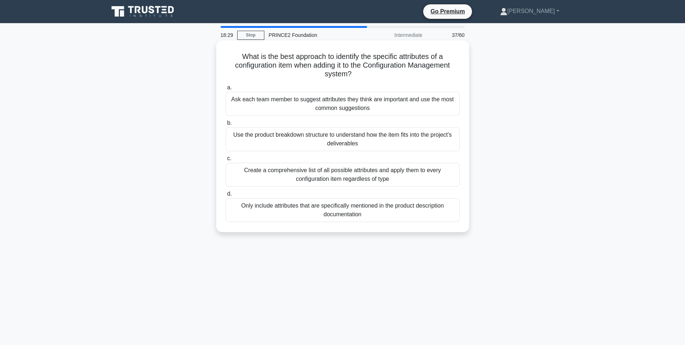
click at [396, 146] on div "Use the product breakdown structure to understand how the item fits into the pr…" at bounding box center [343, 139] width 234 height 24
click at [226, 125] on input "b. Use the product breakdown structure to understand how the item fits into the…" at bounding box center [226, 123] width 0 height 5
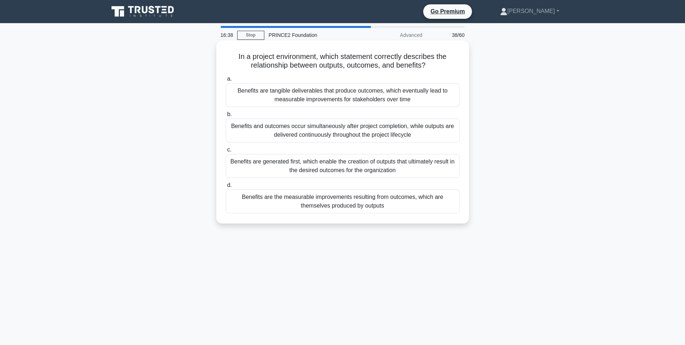
click at [354, 200] on div "Benefits are the measurable improvements resulting from outcomes, which are the…" at bounding box center [343, 201] width 234 height 24
click at [226, 188] on input "d. Benefits are the measurable improvements resulting from outcomes, which are …" at bounding box center [226, 185] width 0 height 5
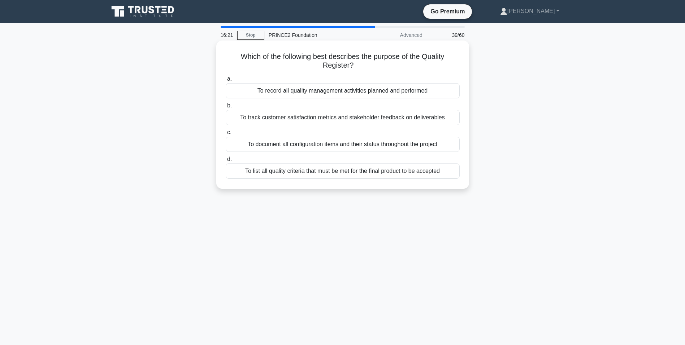
click at [325, 91] on div "To record all quality management activities planned and performed" at bounding box center [343, 90] width 234 height 15
click at [226, 81] on input "a. To record all quality management activities planned and performed" at bounding box center [226, 79] width 0 height 5
click at [353, 118] on div "Historical data about previous baseline versions and their development timefram…" at bounding box center [343, 117] width 234 height 15
click at [226, 108] on input "b. Historical data about previous baseline versions and their development timef…" at bounding box center [226, 105] width 0 height 5
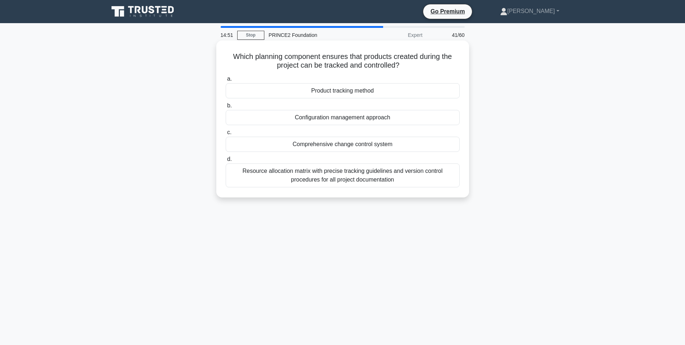
click at [348, 173] on div "Resource allocation matrix with precise tracking guidelines and version control…" at bounding box center [343, 175] width 234 height 24
click at [226, 162] on input "d. Resource allocation matrix with precise tracking guidelines and version cont…" at bounding box center [226, 159] width 0 height 5
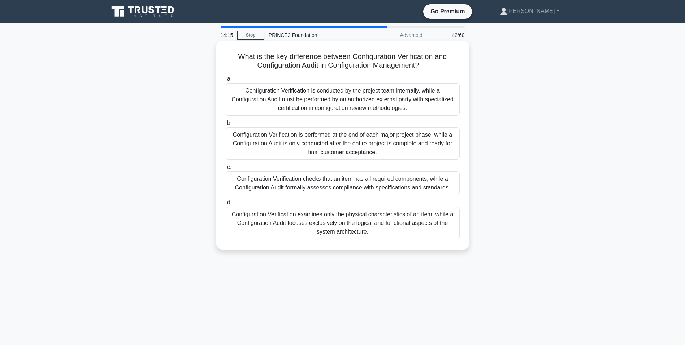
click at [352, 107] on div "Configuration Verification is conducted by the project team internally, while a…" at bounding box center [343, 99] width 234 height 33
click at [226, 81] on input "a. Configuration Verification is conducted by the project team internally, whil…" at bounding box center [226, 79] width 0 height 5
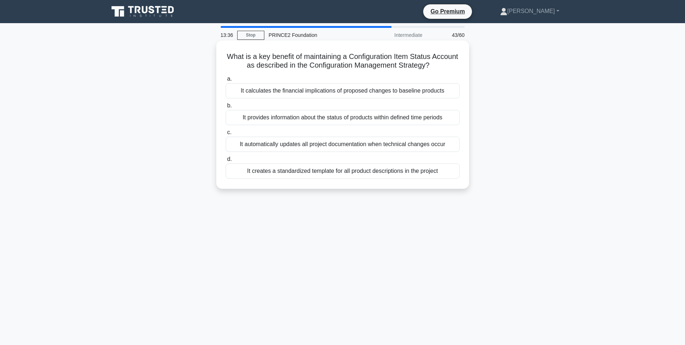
click at [372, 118] on div "It provides information about the status of products within defined time periods" at bounding box center [343, 117] width 234 height 15
click at [226, 108] on input "b. It provides information about the status of products within defined time per…" at bounding box center [226, 105] width 0 height 5
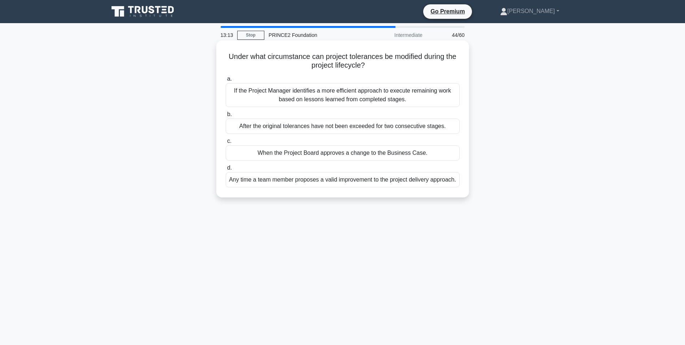
click at [377, 154] on div "When the Project Board approves a change to the Business Case." at bounding box center [343, 152] width 234 height 15
click at [226, 143] on input "c. When the Project Board approves a change to the Business Case." at bounding box center [226, 141] width 0 height 5
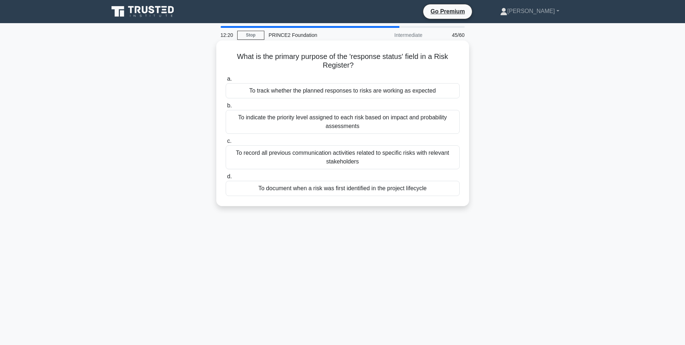
click at [349, 92] on div "To track whether the planned responses to risks are working as expected" at bounding box center [343, 90] width 234 height 15
click at [226, 81] on input "a. To track whether the planned responses to risks are working as expected" at bounding box center [226, 79] width 0 height 5
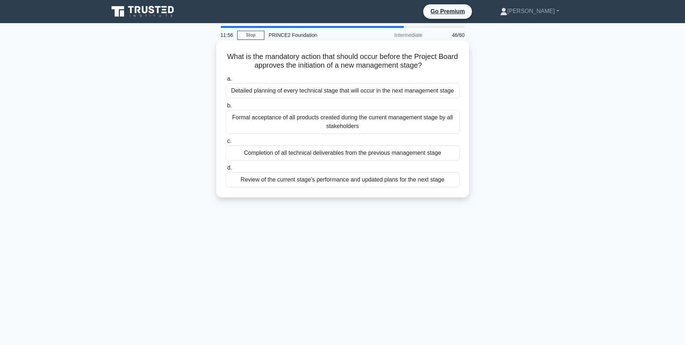
click at [369, 181] on div "Review of the current stage's performance and updated plans for the next stage" at bounding box center [343, 179] width 234 height 15
click at [226, 170] on input "d. Review of the current stage's performance and updated plans for the next sta…" at bounding box center [226, 167] width 0 height 5
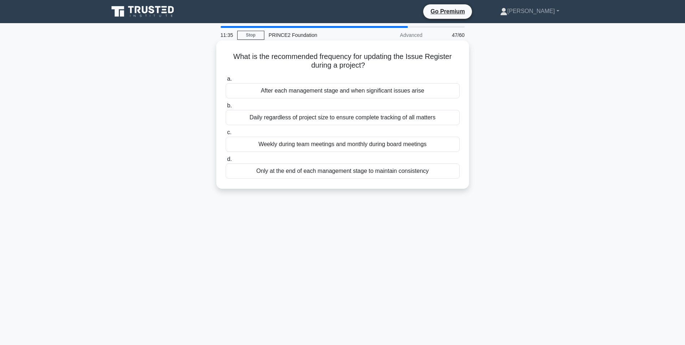
click at [357, 92] on div "After each management stage and when significant issues arise" at bounding box center [343, 90] width 234 height 15
click at [226, 81] on input "a. After each management stage and when significant issues arise" at bounding box center [226, 79] width 0 height 5
click at [354, 91] on div "Analyzing resource requirements and constraints" at bounding box center [343, 90] width 234 height 15
click at [226, 81] on input "a. Analyzing resource requirements and constraints" at bounding box center [226, 79] width 0 height 5
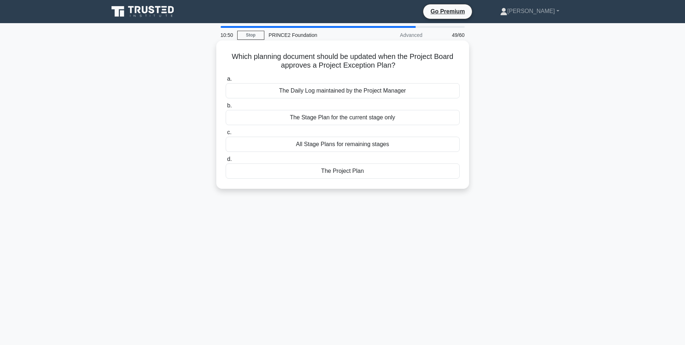
click at [330, 174] on div "The Project Plan" at bounding box center [343, 170] width 234 height 15
click at [226, 162] on input "d. The Project Plan" at bounding box center [226, 159] width 0 height 5
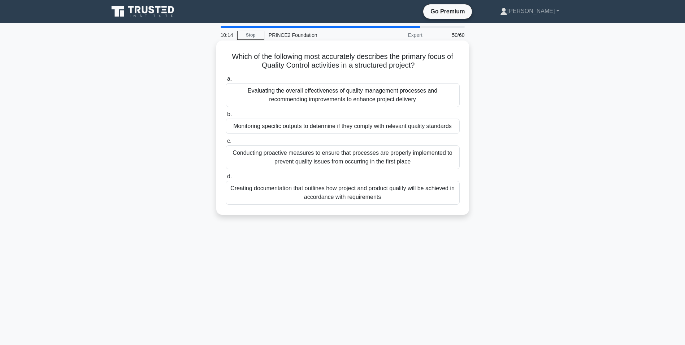
click at [374, 197] on div "Creating documentation that outlines how project and product quality will be ac…" at bounding box center [343, 193] width 234 height 24
click at [226, 179] on input "d. Creating documentation that outlines how project and product quality will be…" at bounding box center [226, 176] width 0 height 5
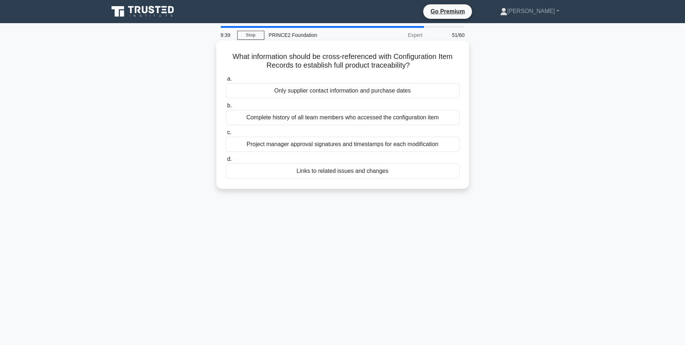
click at [390, 118] on div "Complete history of all team members who accessed the configuration item" at bounding box center [343, 117] width 234 height 15
click at [226, 108] on input "b. Complete history of all team members who accessed the configuration item" at bounding box center [226, 105] width 0 height 5
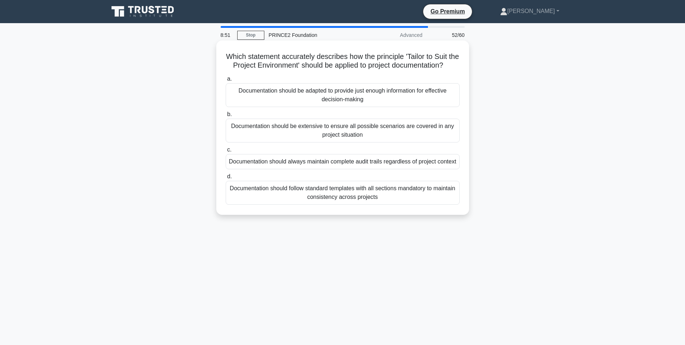
click at [347, 107] on div "Documentation should be adapted to provide just enough information for effectiv…" at bounding box center [343, 95] width 234 height 24
click at [226, 81] on input "a. Documentation should be adapted to provide just enough information for effec…" at bounding box center [226, 79] width 0 height 5
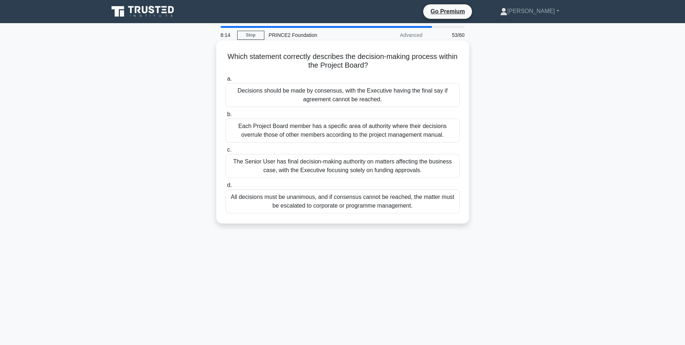
click at [430, 137] on div "Each Project Board member has a specific area of authority where their decision…" at bounding box center [343, 131] width 234 height 24
click at [226, 117] on input "b. Each Project Board member has a specific area of authority where their decis…" at bounding box center [226, 114] width 0 height 5
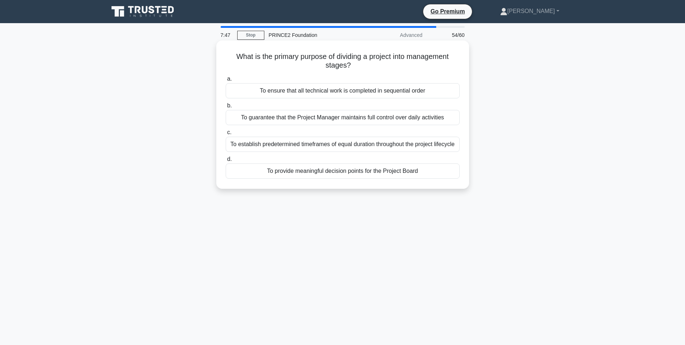
click at [393, 118] on div "To guarantee that the Project Manager maintains full control over daily activit…" at bounding box center [343, 117] width 234 height 15
click at [226, 108] on input "b. To guarantee that the Project Manager maintains full control over daily acti…" at bounding box center [226, 105] width 0 height 5
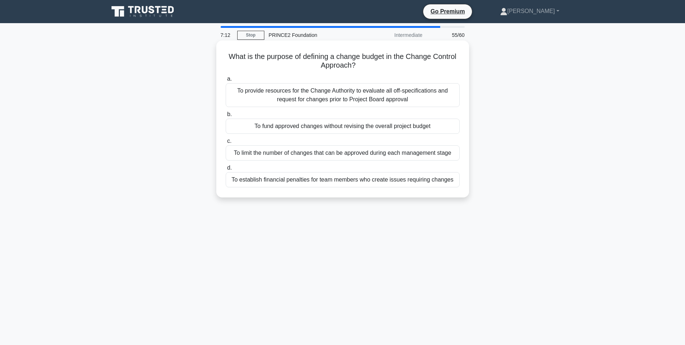
click at [332, 126] on div "To fund approved changes without revising the overall project budget" at bounding box center [343, 126] width 234 height 15
click at [226, 117] on input "b. To fund approved changes without revising the overall project budget" at bounding box center [226, 114] width 0 height 5
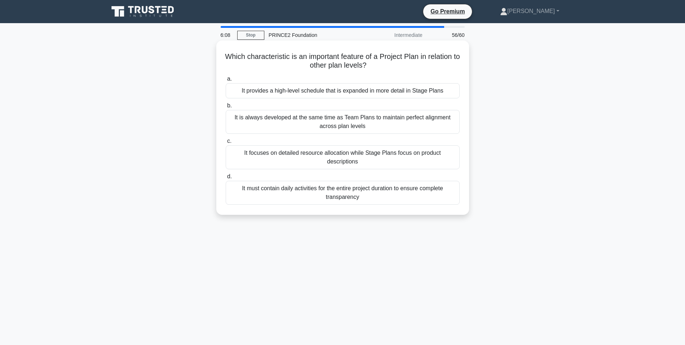
click at [358, 89] on div "It provides a high-level schedule that is expanded in more detail in Stage Plans" at bounding box center [343, 90] width 234 height 15
click at [226, 81] on input "a. It provides a high-level schedule that is expanded in more detail in Stage P…" at bounding box center [226, 79] width 0 height 5
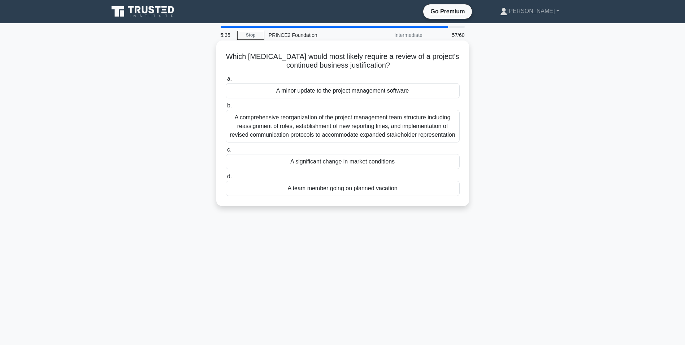
click at [393, 162] on div "A significant change in market conditions" at bounding box center [343, 161] width 234 height 15
click at [226, 152] on input "c. A significant change in market conditions" at bounding box center [226, 149] width 0 height 5
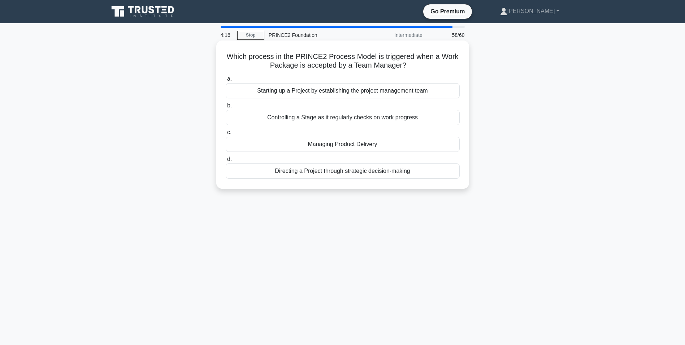
click at [370, 145] on div "Managing Product Delivery" at bounding box center [343, 144] width 234 height 15
click at [226, 135] on input "c. Managing Product Delivery" at bounding box center [226, 132] width 0 height 5
click at [345, 146] on div "To define the delivery method that will be used for the project" at bounding box center [343, 144] width 234 height 15
click at [226, 135] on input "c. To define the delivery method that will be used for the project" at bounding box center [226, 132] width 0 height 5
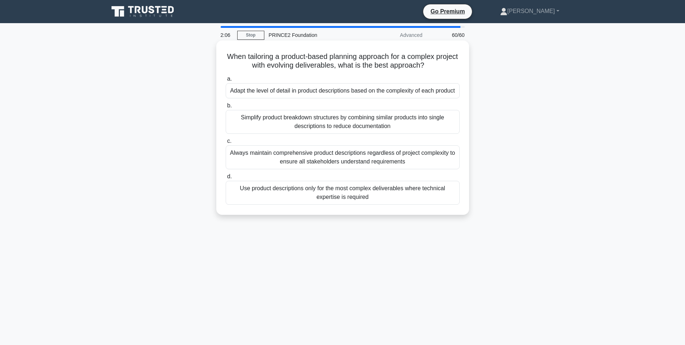
click at [374, 122] on div "Simplify product breakdown structures by combining similar products into single…" at bounding box center [343, 122] width 234 height 24
click at [226, 108] on input "b. Simplify product breakdown structures by combining similar products into sin…" at bounding box center [226, 105] width 0 height 5
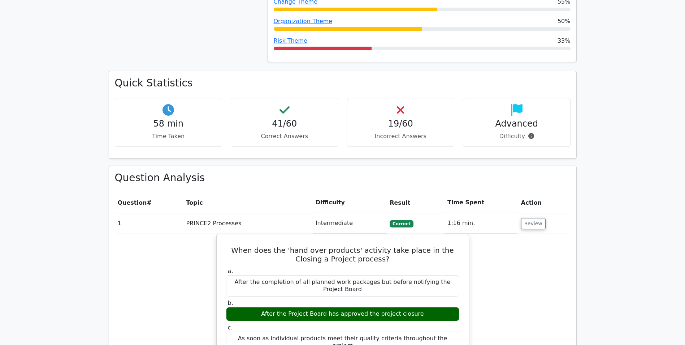
scroll to position [506, 0]
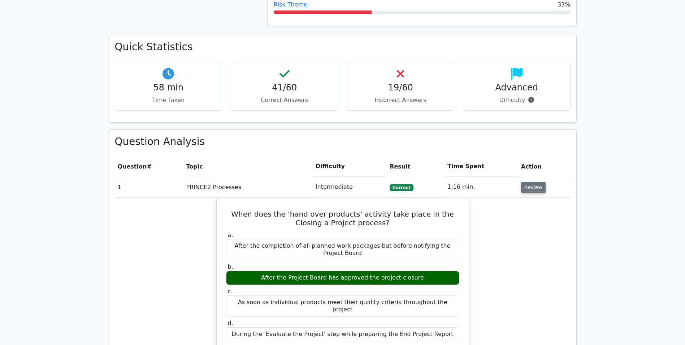
click at [530, 182] on button "Review" at bounding box center [533, 187] width 25 height 11
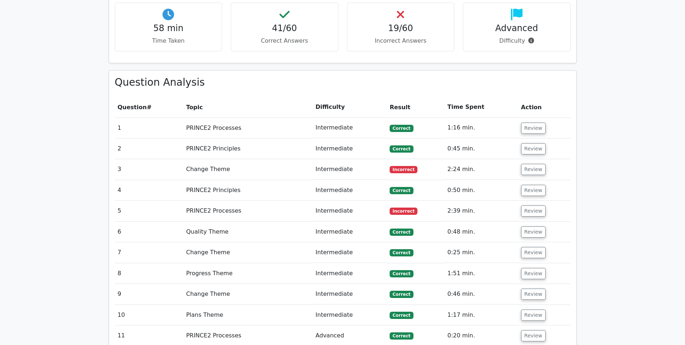
scroll to position [578, 0]
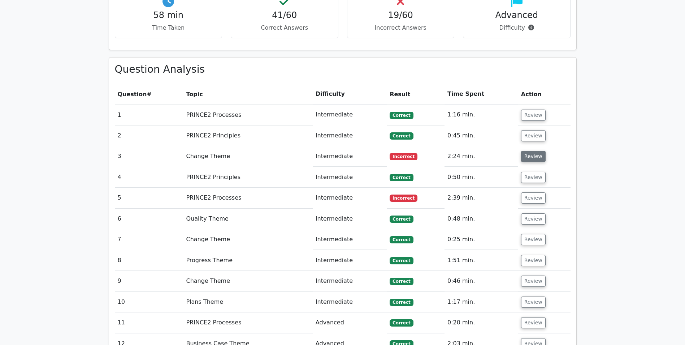
click at [526, 151] on button "Review" at bounding box center [533, 156] width 25 height 11
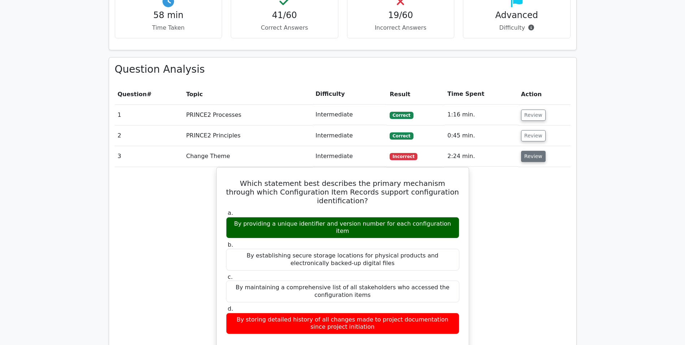
click at [530, 151] on button "Review" at bounding box center [533, 156] width 25 height 11
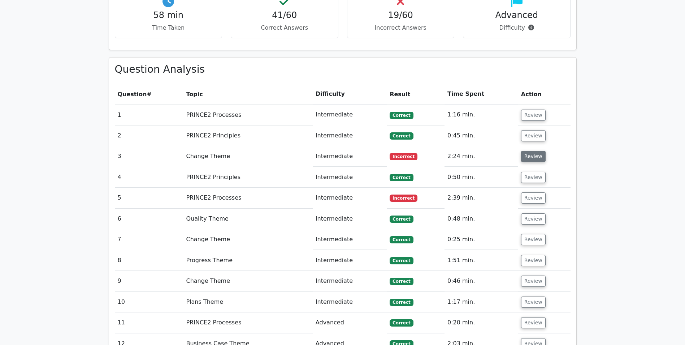
click at [530, 151] on button "Review" at bounding box center [533, 156] width 25 height 11
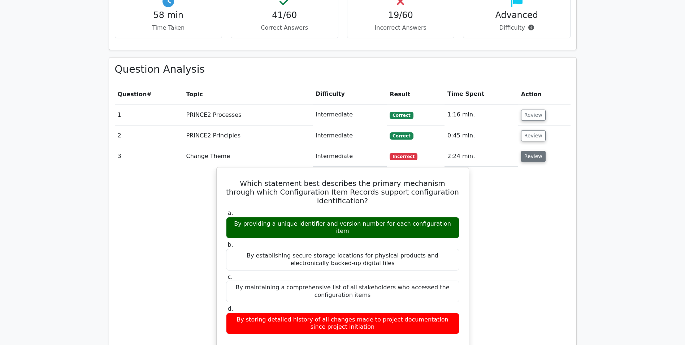
click at [529, 151] on button "Review" at bounding box center [533, 156] width 25 height 11
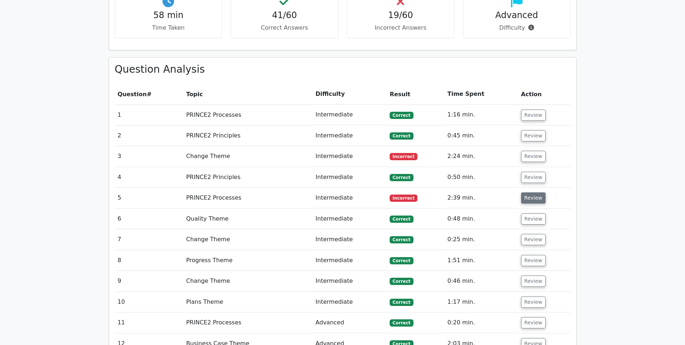
click at [533, 192] on button "Review" at bounding box center [533, 197] width 25 height 11
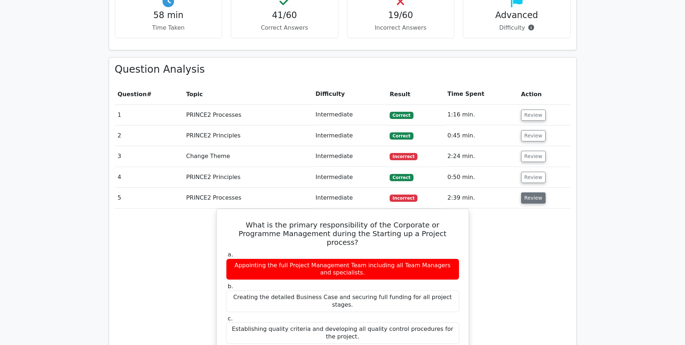
click at [531, 192] on button "Review" at bounding box center [533, 197] width 25 height 11
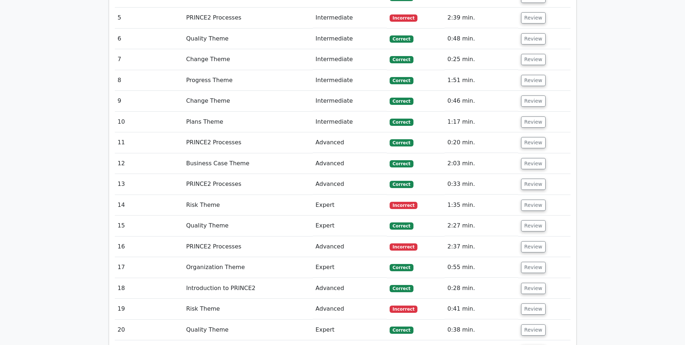
scroll to position [759, 0]
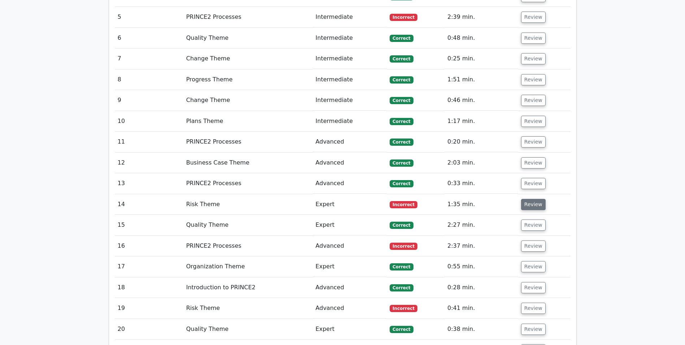
click at [529, 199] on button "Review" at bounding box center [533, 204] width 25 height 11
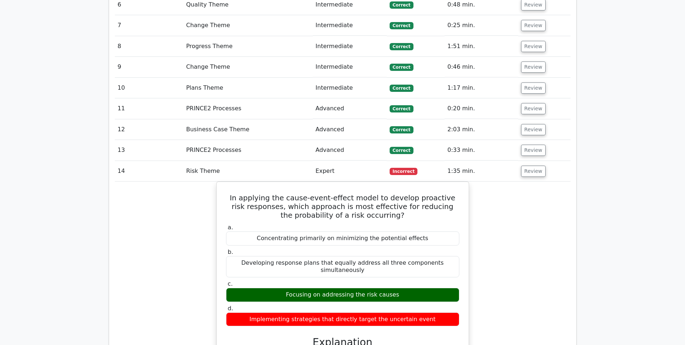
scroll to position [831, 0]
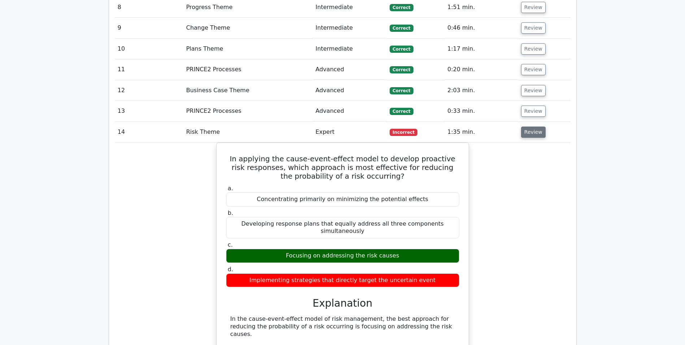
click at [534, 126] on button "Review" at bounding box center [533, 131] width 25 height 11
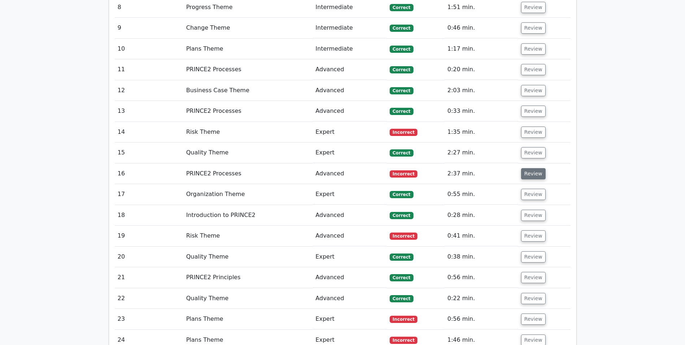
click at [534, 168] on button "Review" at bounding box center [533, 173] width 25 height 11
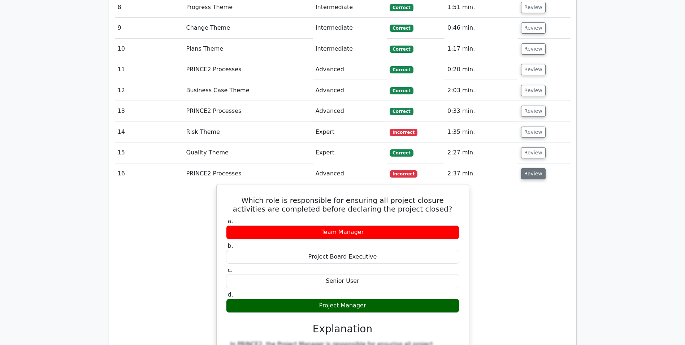
click at [536, 168] on button "Review" at bounding box center [533, 173] width 25 height 11
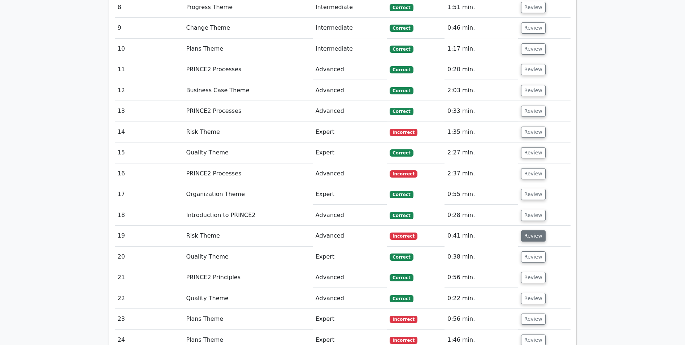
click at [535, 230] on button "Review" at bounding box center [533, 235] width 25 height 11
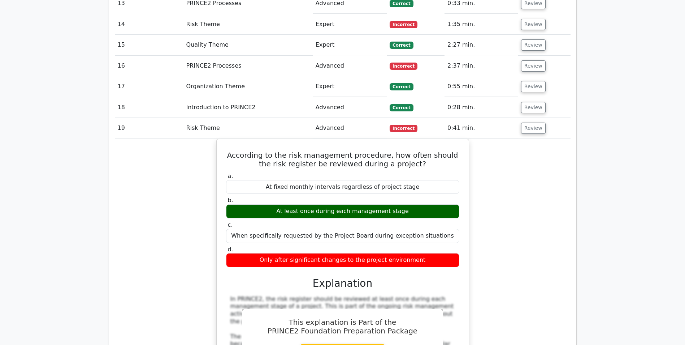
scroll to position [939, 0]
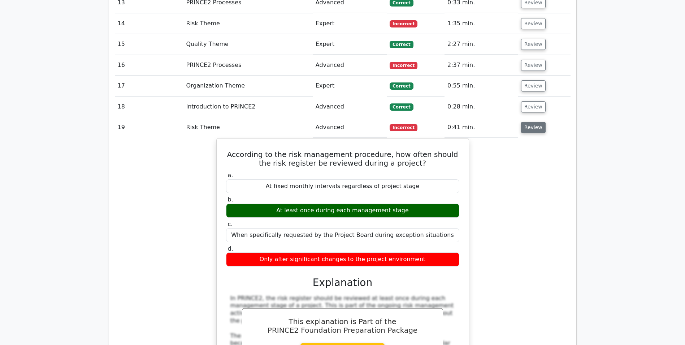
click at [529, 122] on button "Review" at bounding box center [533, 127] width 25 height 11
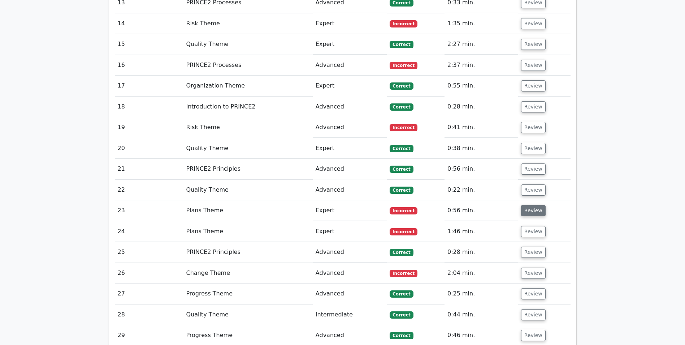
click at [530, 205] on button "Review" at bounding box center [533, 210] width 25 height 11
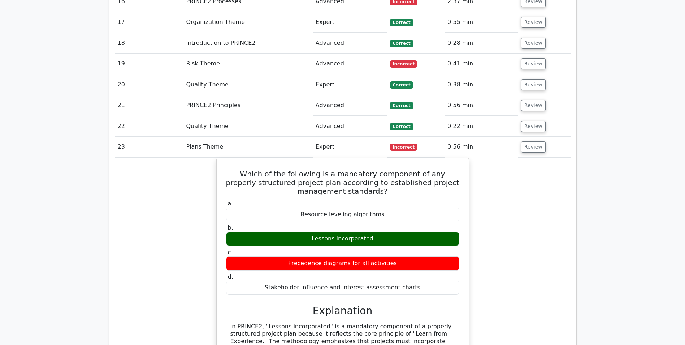
scroll to position [1012, 0]
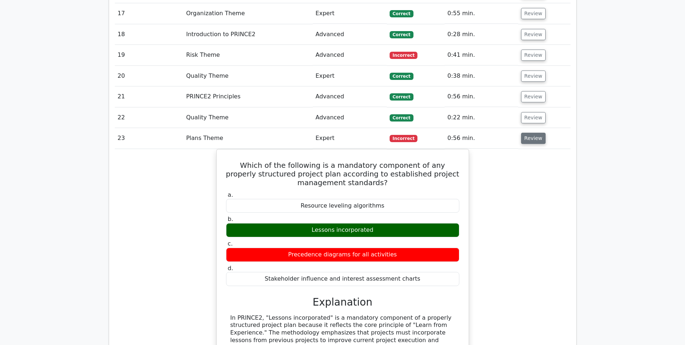
click at [535, 133] on button "Review" at bounding box center [533, 138] width 25 height 11
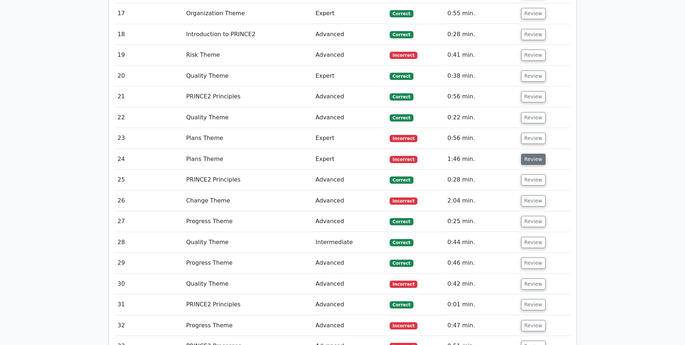
click at [533, 154] on button "Review" at bounding box center [533, 159] width 25 height 11
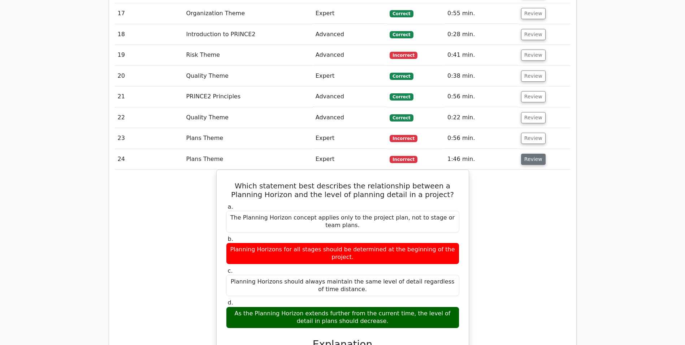
click at [529, 154] on button "Review" at bounding box center [533, 159] width 25 height 11
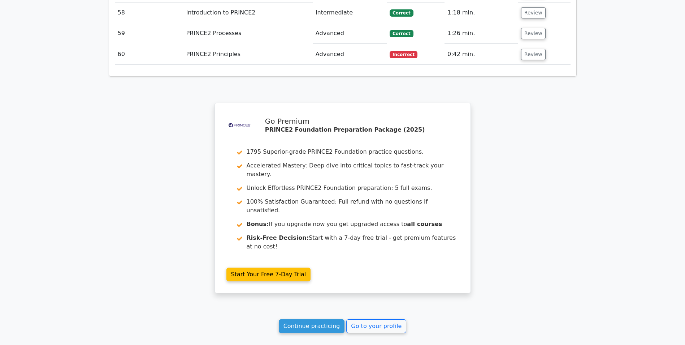
scroll to position [1905, 0]
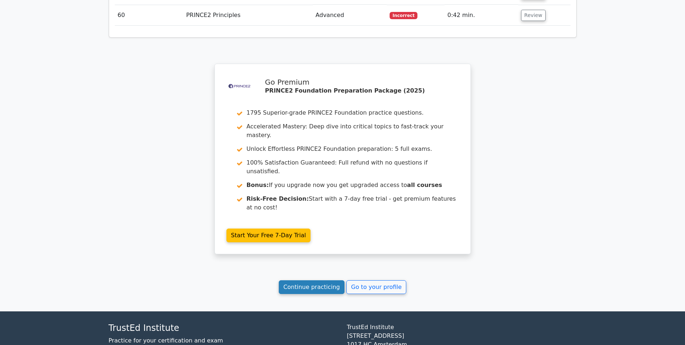
click at [315, 280] on link "Continue practicing" at bounding box center [312, 287] width 66 height 14
